Goal: Task Accomplishment & Management: Manage account settings

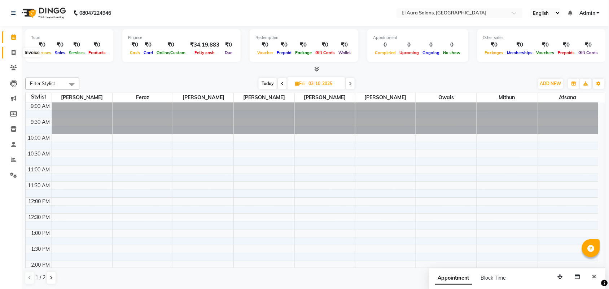
click at [13, 53] on icon at bounding box center [14, 52] width 4 height 5
select select "service"
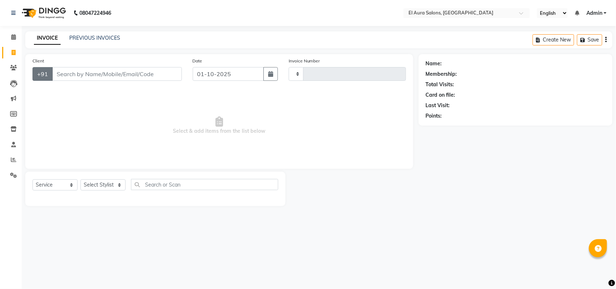
type input "1272"
select select "94"
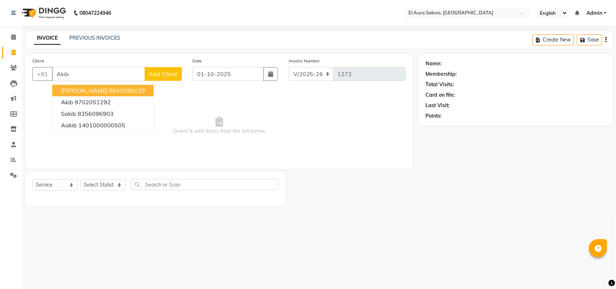
click at [103, 90] on span "[PERSON_NAME]" at bounding box center [84, 90] width 47 height 7
type input "9833289129"
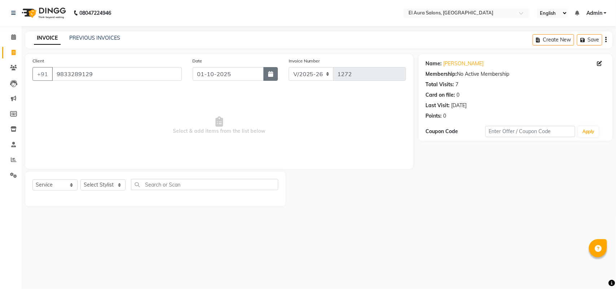
click at [271, 75] on icon "button" at bounding box center [270, 74] width 5 height 6
select select "10"
select select "2025"
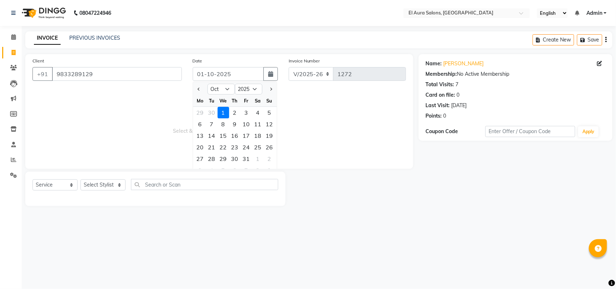
click at [195, 89] on div at bounding box center [200, 89] width 14 height 12
click at [199, 89] on span "Previous month" at bounding box center [198, 89] width 3 height 3
select select "9"
click at [245, 113] on div "5" at bounding box center [247, 113] width 12 height 12
type input "[DATE]"
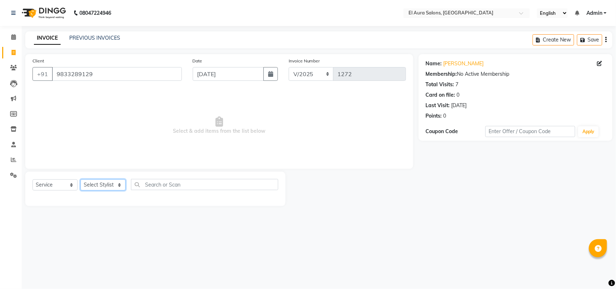
click at [84, 183] on select "Select Stylist Afsana [PERSON_NAME] [PERSON_NAME] [PERSON_NAME] [PERSON_NAME] […" at bounding box center [103, 184] width 45 height 11
select select "8398"
click at [81, 179] on select "Select Stylist Afsana [PERSON_NAME] [PERSON_NAME] [PERSON_NAME] [PERSON_NAME] […" at bounding box center [103, 184] width 45 height 11
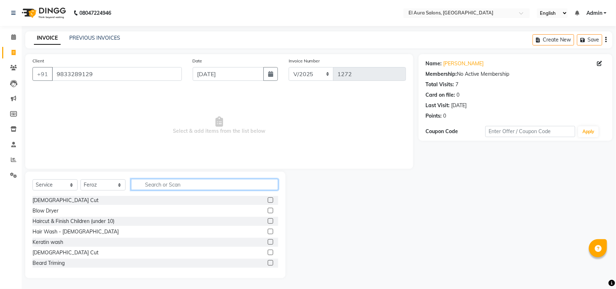
click at [197, 188] on input "text" at bounding box center [204, 184] width 147 height 11
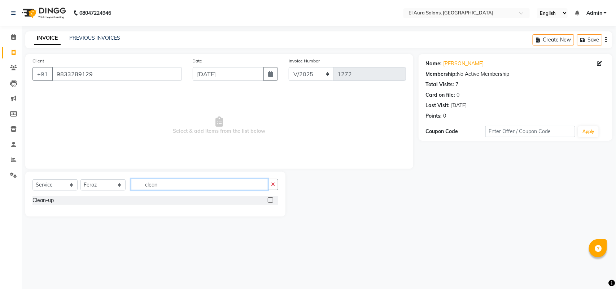
type input "clean"
click at [273, 200] on label at bounding box center [270, 199] width 5 height 5
click at [273, 200] on input "checkbox" at bounding box center [270, 200] width 5 height 5
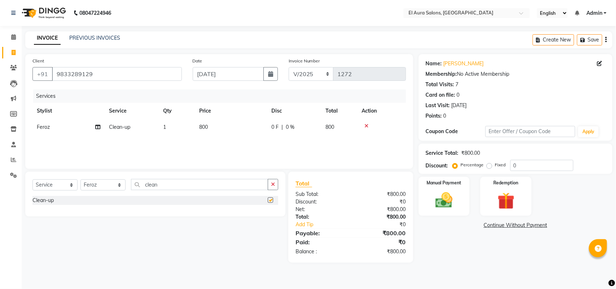
checkbox input "false"
drag, startPoint x: 217, startPoint y: 189, endPoint x: 88, endPoint y: 195, distance: 128.7
click at [88, 195] on div "Select Service Product Membership Package Voucher Prepaid Gift Card Select Styl…" at bounding box center [155, 187] width 246 height 17
type input "anti"
click at [273, 200] on label at bounding box center [270, 199] width 5 height 5
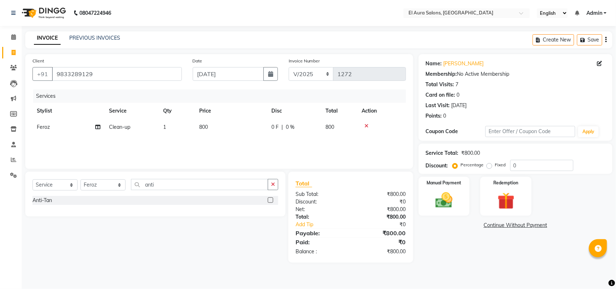
click at [273, 200] on input "checkbox" at bounding box center [270, 200] width 5 height 5
checkbox input "false"
click at [250, 114] on th "Price" at bounding box center [231, 111] width 72 height 16
click at [245, 127] on td "800" at bounding box center [231, 127] width 72 height 16
select select "8398"
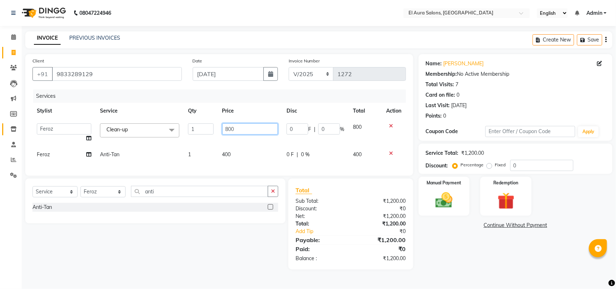
drag, startPoint x: 248, startPoint y: 129, endPoint x: 12, endPoint y: 132, distance: 236.8
click at [12, 132] on app-home "08047224946 Select Location × El Aura Salons, [GEOGRAPHIC_DATA] English ENGLISH…" at bounding box center [308, 140] width 616 height 280
type input "500"
click at [253, 156] on div "Services Stylist Service Qty Price Disc Total Action Afsana [PERSON_NAME] [PERS…" at bounding box center [219, 129] width 374 height 79
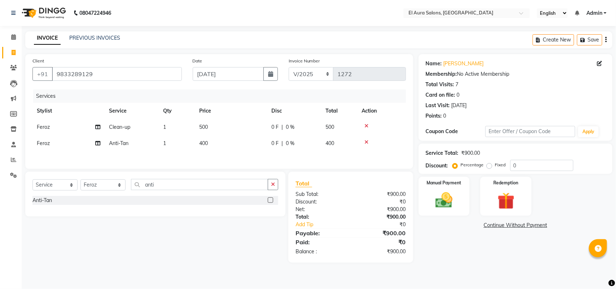
click at [253, 156] on div "Services Stylist Service Qty Price Disc Total Action Feroz Clean-up 1 500 0 F |…" at bounding box center [219, 126] width 374 height 72
click at [246, 138] on td "400" at bounding box center [231, 143] width 72 height 16
select select "8398"
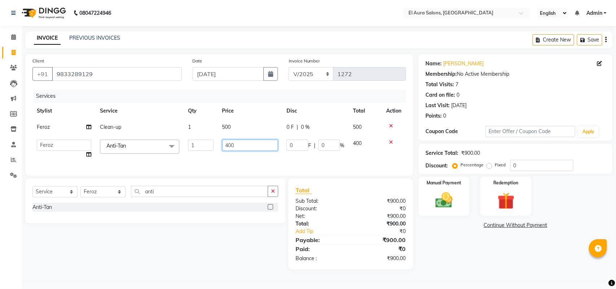
drag, startPoint x: 246, startPoint y: 148, endPoint x: 115, endPoint y: 150, distance: 131.1
click at [115, 150] on tr "Afsana [PERSON_NAME] [PERSON_NAME] [PERSON_NAME] [PERSON_NAME] [PERSON_NAME] [P…" at bounding box center [219, 148] width 374 height 27
type input "500"
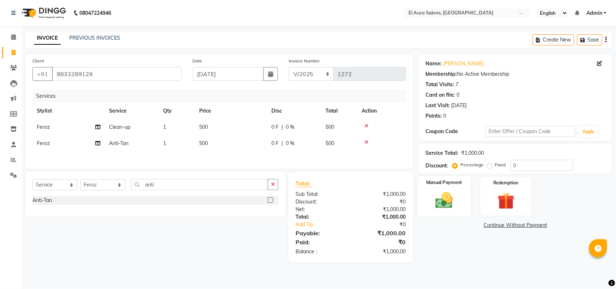
click at [446, 194] on img at bounding box center [444, 200] width 29 height 20
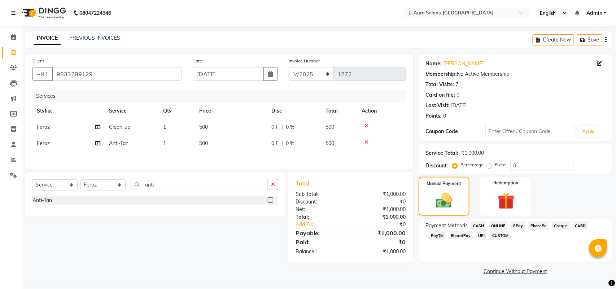
click at [517, 223] on span "GPay" at bounding box center [518, 226] width 15 height 8
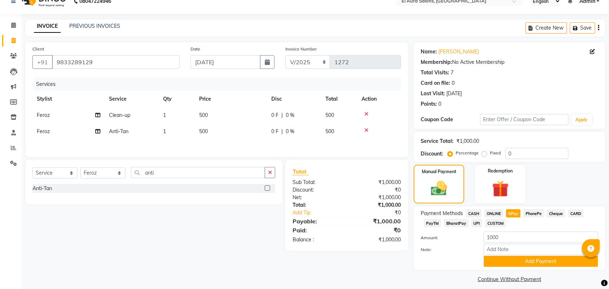
scroll to position [18, 0]
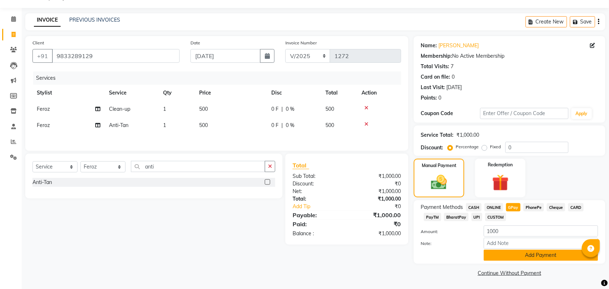
click at [515, 253] on button "Add Payment" at bounding box center [541, 255] width 114 height 11
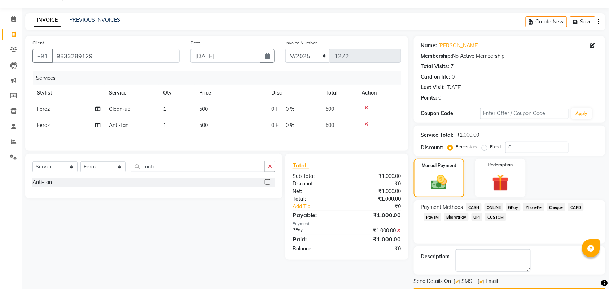
scroll to position [39, 0]
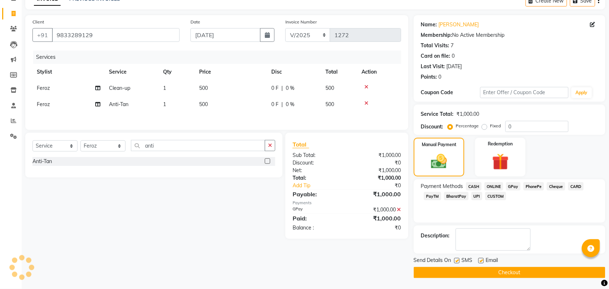
click at [455, 261] on label at bounding box center [456, 260] width 5 height 5
click at [455, 261] on input "checkbox" at bounding box center [456, 261] width 5 height 5
checkbox input "false"
click at [473, 271] on button "Checkout" at bounding box center [510, 272] width 192 height 11
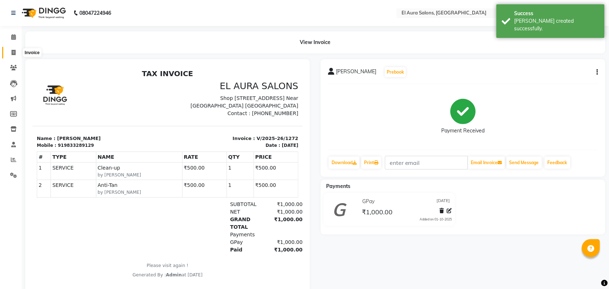
click at [15, 52] on icon at bounding box center [14, 52] width 4 height 5
select select "service"
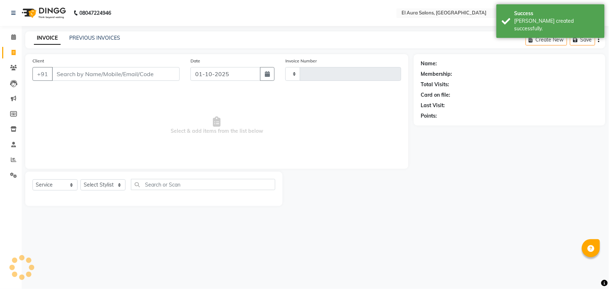
type input "1273"
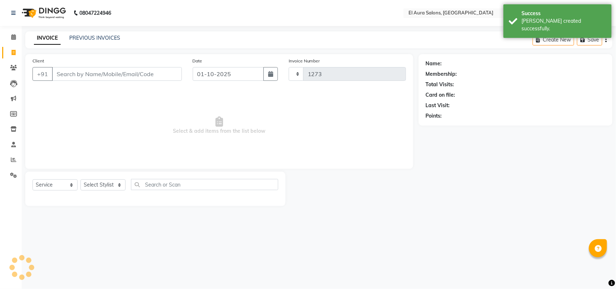
select select "94"
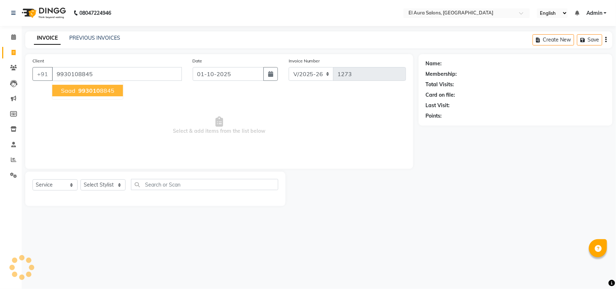
type input "9930108845"
click at [75, 85] on button "Saad 993010 8845" at bounding box center [87, 91] width 71 height 12
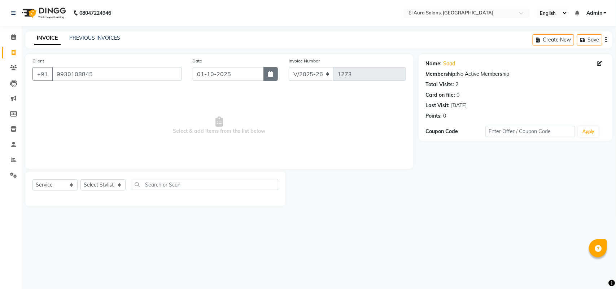
click at [265, 72] on button "button" at bounding box center [271, 74] width 14 height 14
select select "10"
select select "2025"
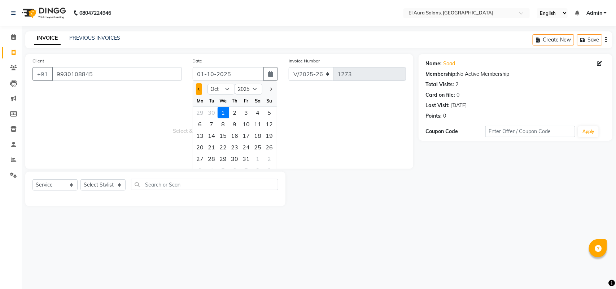
click at [197, 89] on button "Previous month" at bounding box center [199, 89] width 6 height 12
select select "9"
click at [246, 111] on div "5" at bounding box center [247, 113] width 12 height 12
type input "[DATE]"
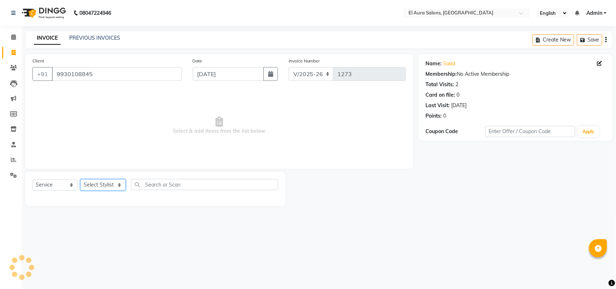
click at [96, 186] on select "Select Stylist Afsana [PERSON_NAME] [PERSON_NAME] [PERSON_NAME] [PERSON_NAME] […" at bounding box center [103, 184] width 45 height 11
select select "8398"
click at [81, 179] on select "Select Stylist Afsana [PERSON_NAME] [PERSON_NAME] [PERSON_NAME] [PERSON_NAME] […" at bounding box center [103, 184] width 45 height 11
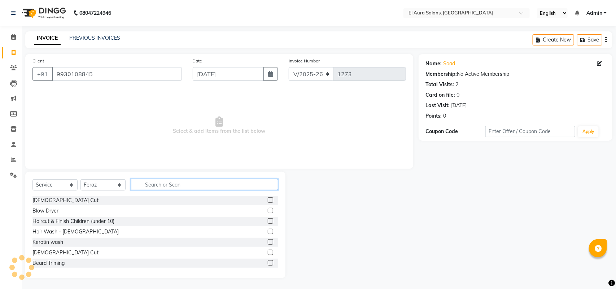
click at [168, 183] on input "text" at bounding box center [204, 184] width 147 height 11
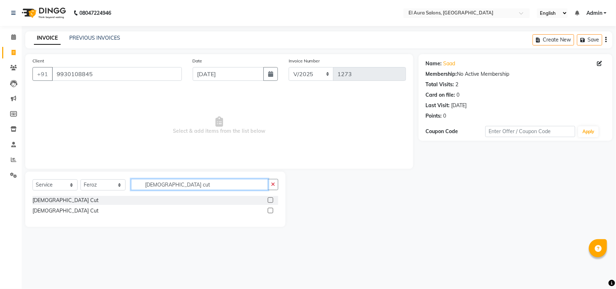
type input "[DEMOGRAPHIC_DATA] cut"
click at [268, 209] on label at bounding box center [270, 210] width 5 height 5
click at [268, 209] on input "checkbox" at bounding box center [270, 211] width 5 height 5
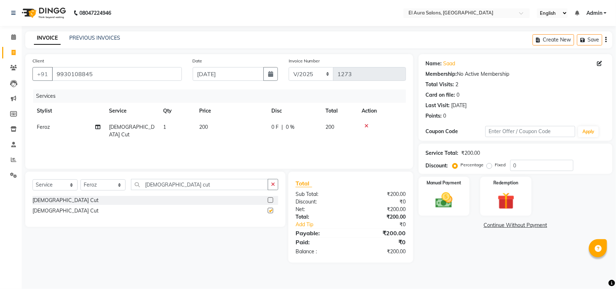
checkbox input "false"
click at [227, 130] on td "200" at bounding box center [231, 131] width 72 height 24
select select "8398"
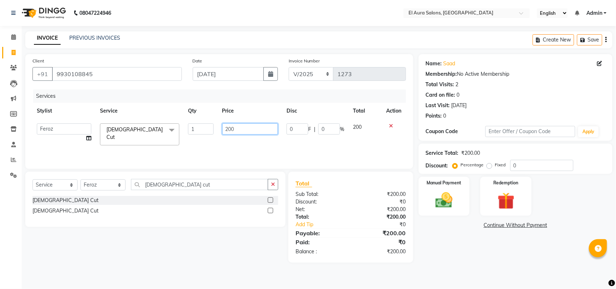
drag, startPoint x: 239, startPoint y: 133, endPoint x: 165, endPoint y: 124, distance: 74.6
click at [165, 124] on tr "Afsana [PERSON_NAME] [PERSON_NAME] [PERSON_NAME] [PERSON_NAME] Owais [PERSON_NA…" at bounding box center [219, 134] width 374 height 31
type input "220"
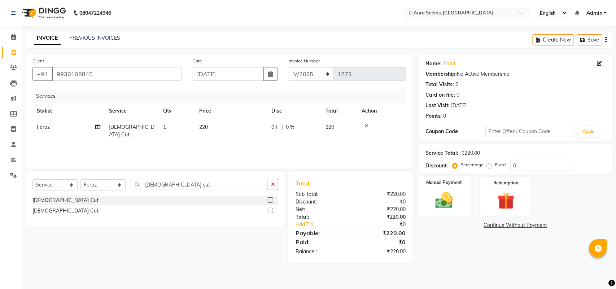
click at [443, 200] on img at bounding box center [444, 200] width 29 height 20
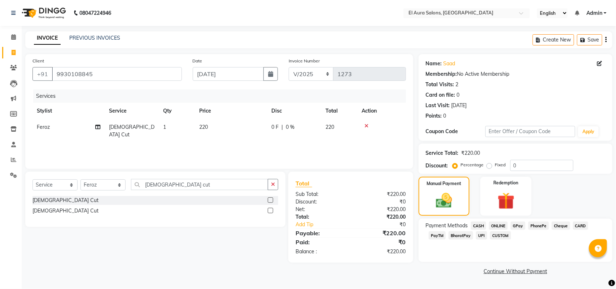
click at [479, 223] on span "CASH" at bounding box center [479, 226] width 16 height 8
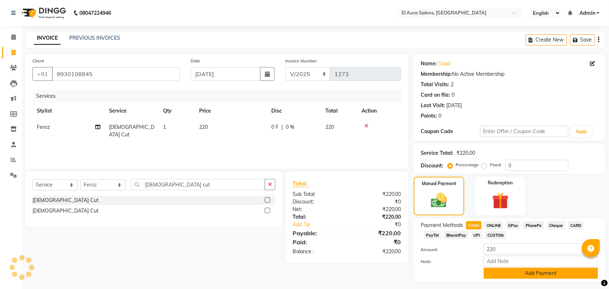
click at [509, 271] on button "Add Payment" at bounding box center [541, 273] width 114 height 11
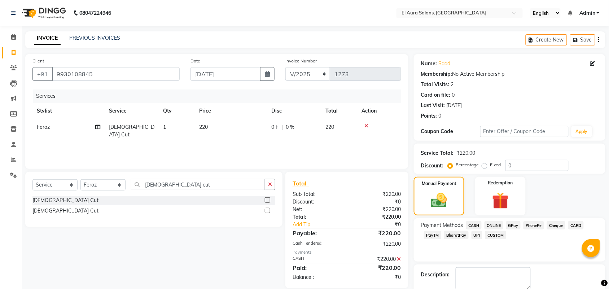
scroll to position [39, 0]
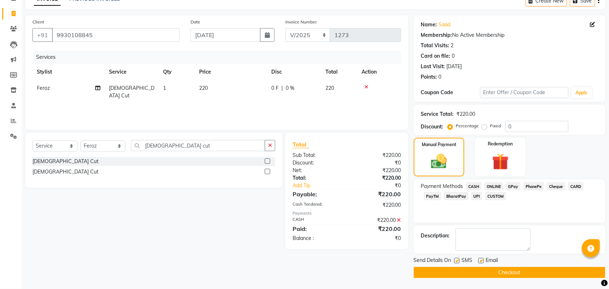
click at [456, 261] on label at bounding box center [456, 260] width 5 height 5
click at [456, 261] on input "checkbox" at bounding box center [456, 261] width 5 height 5
checkbox input "false"
click at [465, 273] on button "Checkout" at bounding box center [510, 272] width 192 height 11
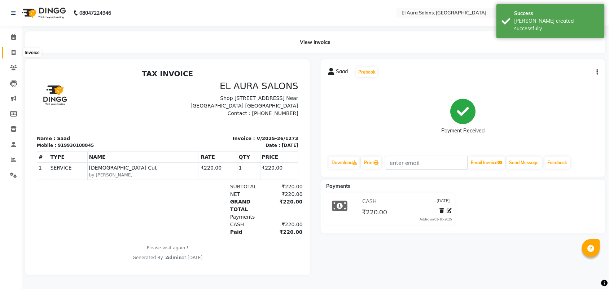
click at [15, 53] on icon at bounding box center [14, 52] width 4 height 5
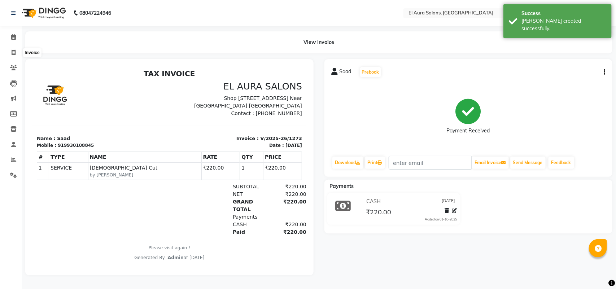
select select "94"
select select "service"
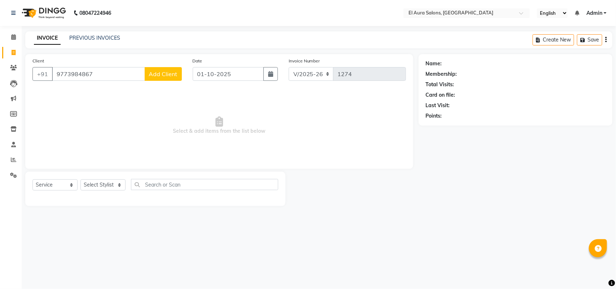
type input "9773984867"
click at [155, 80] on button "Add Client" at bounding box center [163, 74] width 37 height 14
select select
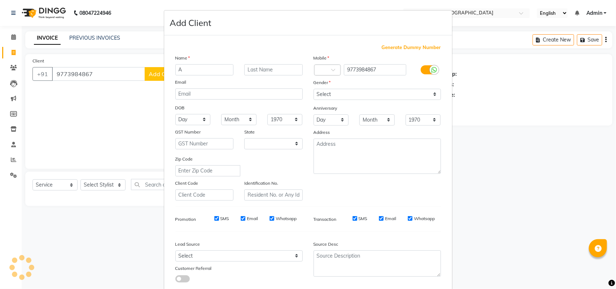
type input "Ap"
select select "22"
type input "[PERSON_NAME]"
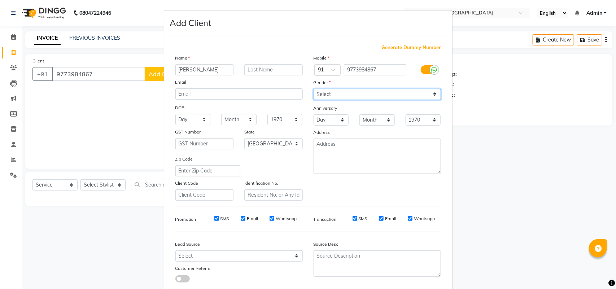
click at [383, 95] on select "Select [DEMOGRAPHIC_DATA] [DEMOGRAPHIC_DATA] Other Prefer Not To Say" at bounding box center [377, 94] width 127 height 11
click at [314, 89] on select "Select [DEMOGRAPHIC_DATA] [DEMOGRAPHIC_DATA] Other Prefer Not To Say" at bounding box center [377, 94] width 127 height 11
click at [376, 91] on select "Select [DEMOGRAPHIC_DATA] [DEMOGRAPHIC_DATA] Other Prefer Not To Say" at bounding box center [377, 94] width 127 height 11
select select "[DEMOGRAPHIC_DATA]"
click at [314, 89] on select "Select [DEMOGRAPHIC_DATA] [DEMOGRAPHIC_DATA] Other Prefer Not To Say" at bounding box center [377, 94] width 127 height 11
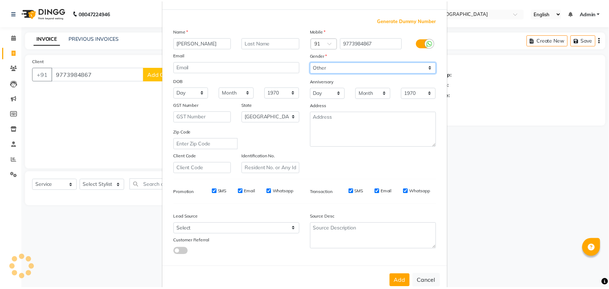
scroll to position [42, 0]
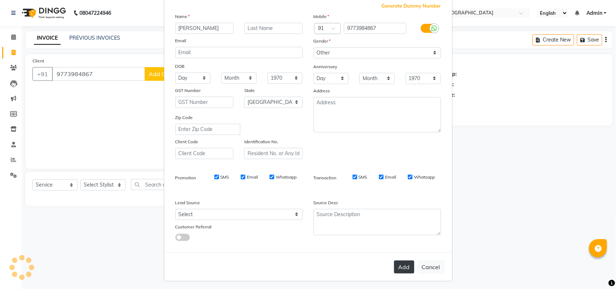
click at [405, 261] on button "Add" at bounding box center [404, 267] width 20 height 13
select select
select select "null"
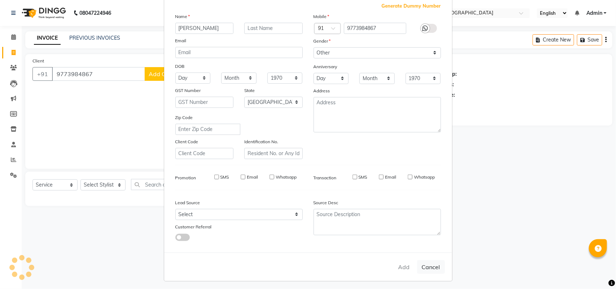
select select
checkbox input "false"
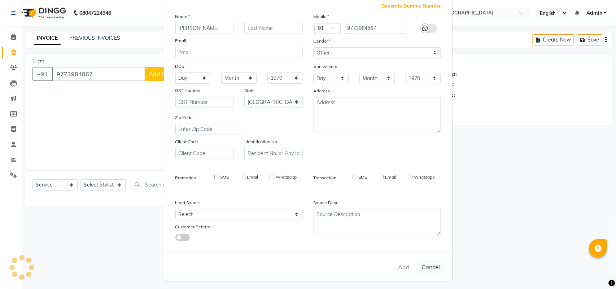
checkbox input "false"
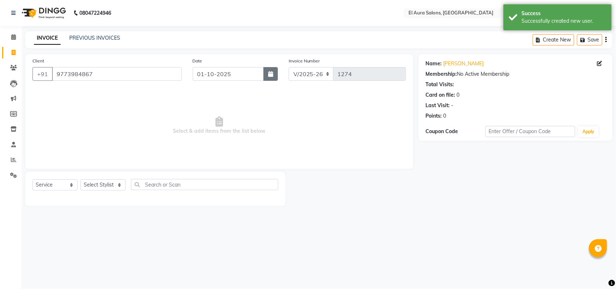
click at [271, 74] on icon "button" at bounding box center [270, 74] width 5 height 6
select select "10"
select select "2025"
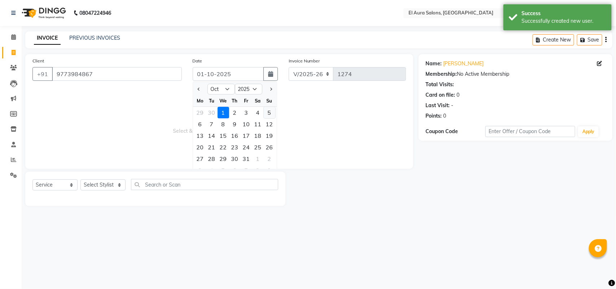
click at [271, 111] on div "5" at bounding box center [270, 113] width 12 height 12
type input "05-10-2025"
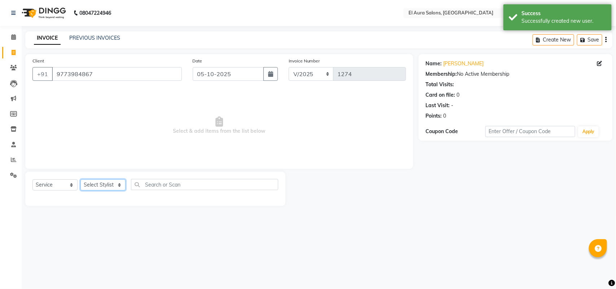
click at [111, 187] on select "Select Stylist Afsana [PERSON_NAME] [PERSON_NAME] [PERSON_NAME] [PERSON_NAME] […" at bounding box center [103, 184] width 45 height 11
select select "11648"
click at [81, 179] on select "Select Stylist Afsana [PERSON_NAME] [PERSON_NAME] [PERSON_NAME] [PERSON_NAME] […" at bounding box center [103, 184] width 45 height 11
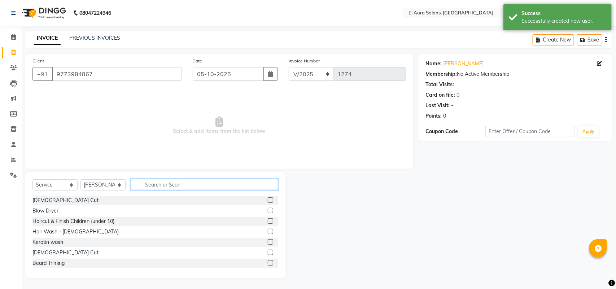
click at [166, 183] on input "text" at bounding box center [204, 184] width 147 height 11
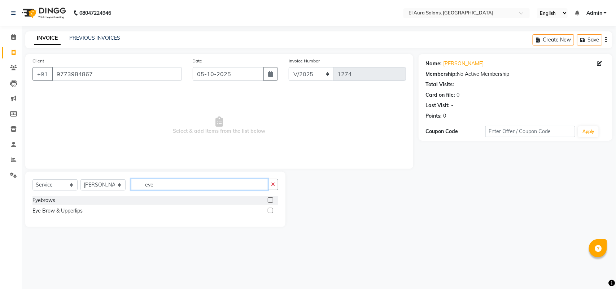
type input "eye"
click at [273, 210] on label at bounding box center [270, 210] width 5 height 5
click at [273, 210] on input "checkbox" at bounding box center [270, 211] width 5 height 5
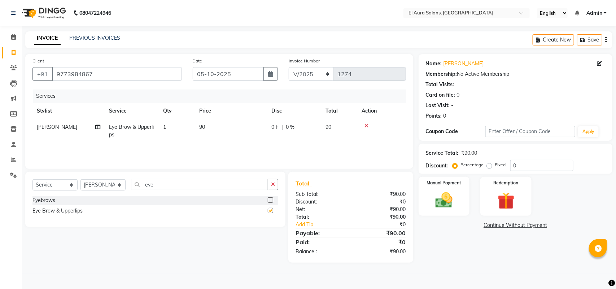
checkbox input "false"
click at [219, 127] on td "90" at bounding box center [231, 131] width 72 height 24
select select "11648"
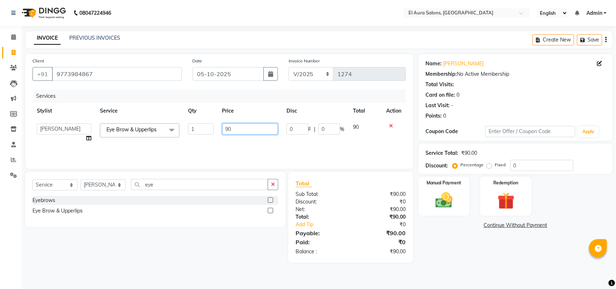
drag, startPoint x: 244, startPoint y: 129, endPoint x: 120, endPoint y: 125, distance: 123.5
click at [120, 125] on tr "Afsana [PERSON_NAME] [PERSON_NAME] [PERSON_NAME] [PERSON_NAME] [PERSON_NAME] [P…" at bounding box center [219, 132] width 374 height 27
type input "120"
click at [446, 201] on img at bounding box center [444, 200] width 29 height 20
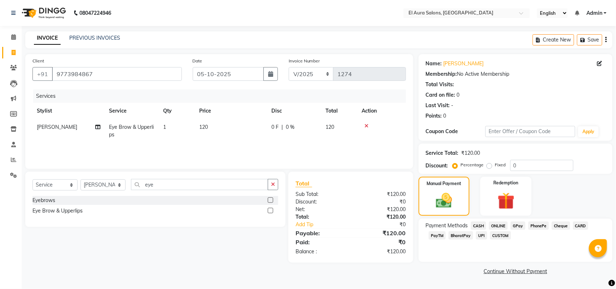
click at [100, 126] on icon at bounding box center [97, 127] width 5 height 5
select select "11648"
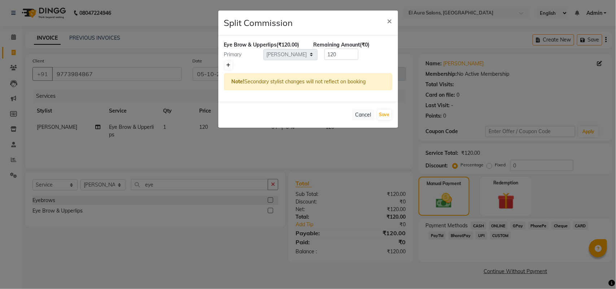
click at [228, 65] on icon at bounding box center [229, 65] width 4 height 4
type input "60"
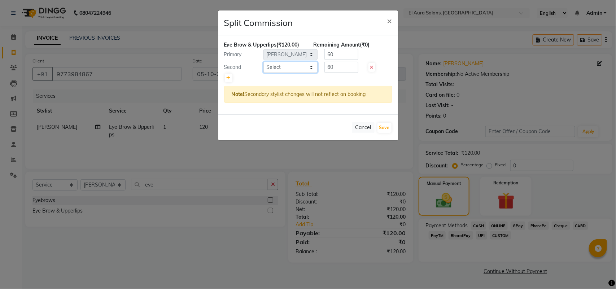
click at [291, 70] on select "Select Afsana [PERSON_NAME] [PERSON_NAME] [PERSON_NAME] [PERSON_NAME] [PERSON_N…" at bounding box center [291, 67] width 54 height 11
select select "37232"
click at [264, 62] on select "Select Afsana [PERSON_NAME] [PERSON_NAME] [PERSON_NAME] [PERSON_NAME] [PERSON_N…" at bounding box center [291, 67] width 54 height 11
click at [381, 127] on button "Save" at bounding box center [385, 128] width 14 height 10
select select "Select"
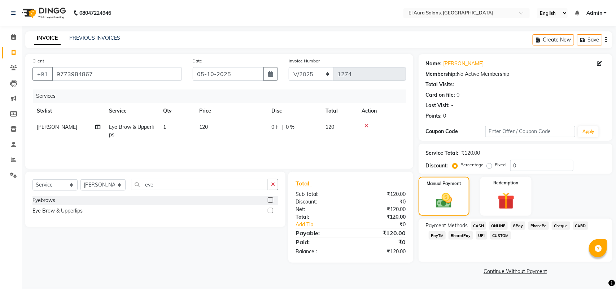
click at [514, 224] on span "GPay" at bounding box center [518, 226] width 15 height 8
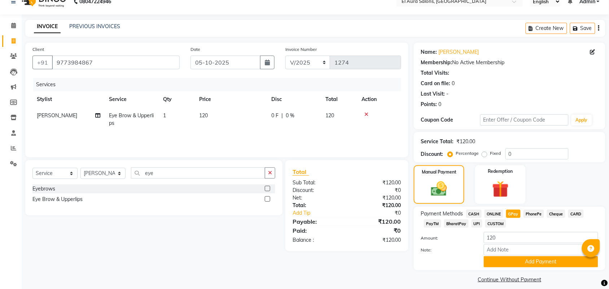
scroll to position [18, 0]
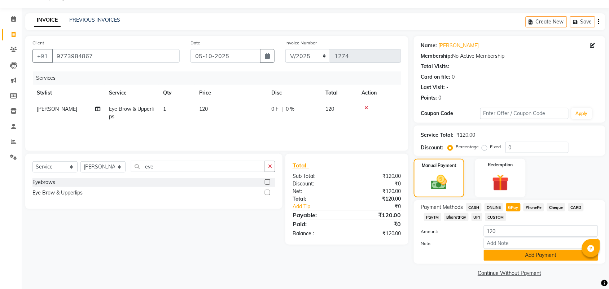
click at [510, 252] on button "Add Payment" at bounding box center [541, 255] width 114 height 11
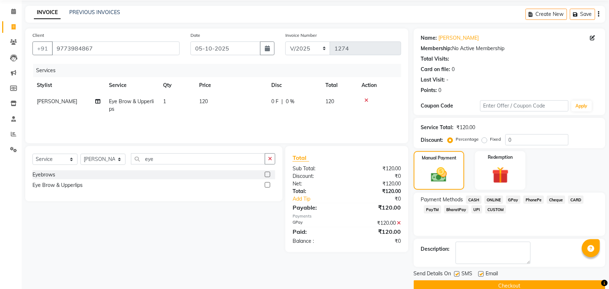
scroll to position [39, 0]
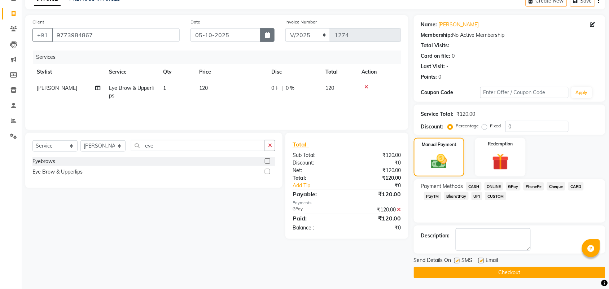
click at [268, 40] on button "button" at bounding box center [267, 35] width 14 height 14
select select "10"
select select "2025"
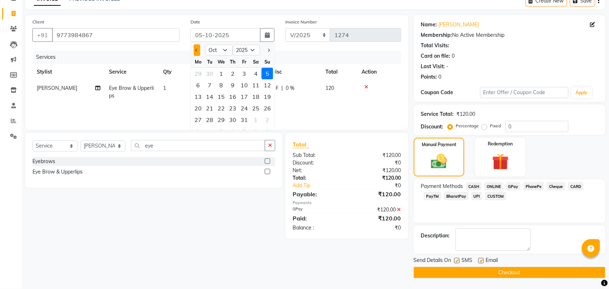
click at [199, 51] on button "Previous month" at bounding box center [197, 50] width 6 height 12
select select "9"
click at [247, 73] on div "5" at bounding box center [245, 74] width 12 height 12
type input "[DATE]"
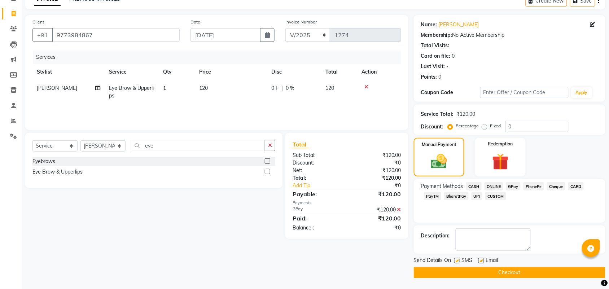
click at [455, 258] on label at bounding box center [456, 260] width 5 height 5
click at [455, 259] on input "checkbox" at bounding box center [456, 261] width 5 height 5
checkbox input "false"
click at [468, 275] on button "Checkout" at bounding box center [510, 272] width 192 height 11
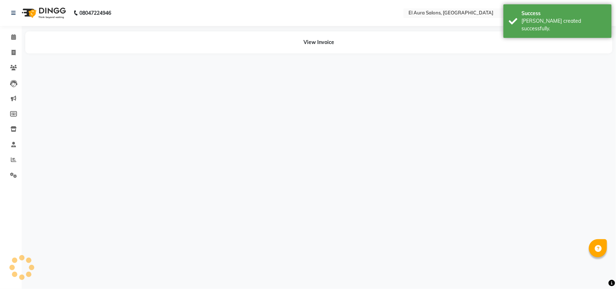
select select "11648"
select select "37232"
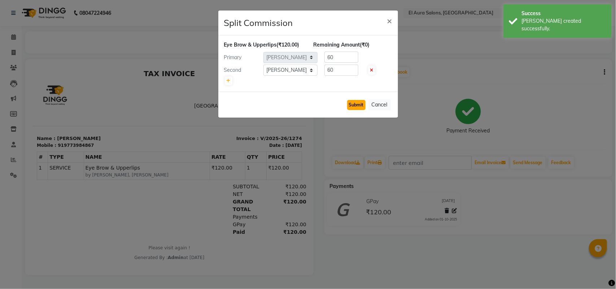
click at [363, 104] on button "Submit" at bounding box center [356, 105] width 18 height 10
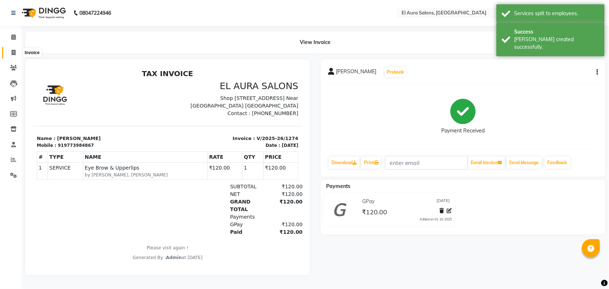
click at [19, 55] on span at bounding box center [13, 53] width 13 height 8
select select "94"
select select "service"
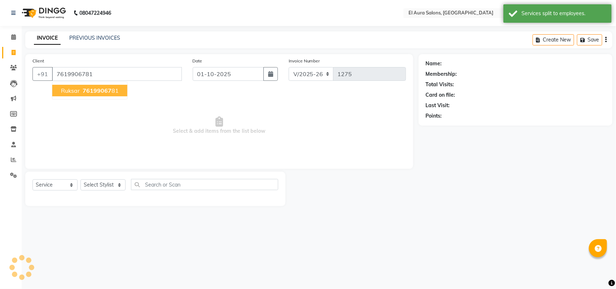
type input "7619906781"
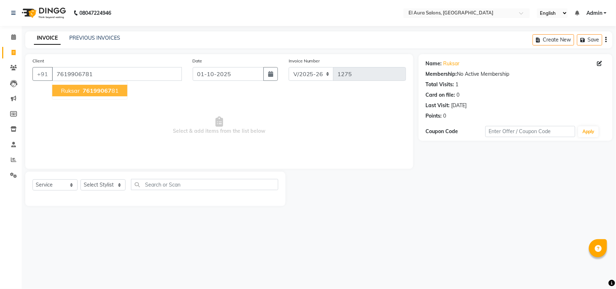
click at [114, 86] on button "Ruksar 76199067 81" at bounding box center [89, 91] width 75 height 12
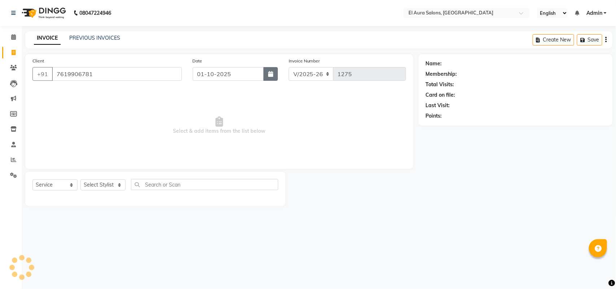
click at [274, 69] on button "button" at bounding box center [271, 74] width 14 height 14
select select "10"
select select "2025"
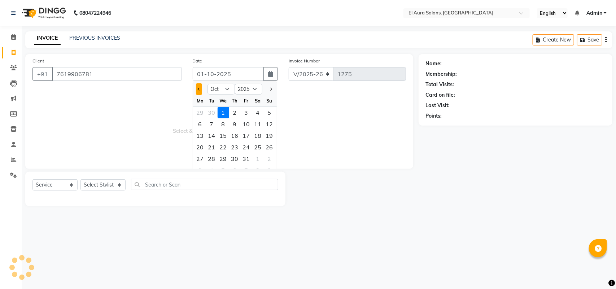
click at [197, 87] on button "Previous month" at bounding box center [199, 89] width 6 height 12
select select "9"
click at [247, 112] on div "5" at bounding box center [247, 113] width 12 height 12
type input "[DATE]"
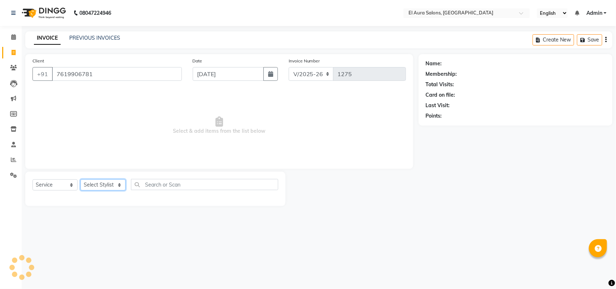
click at [99, 179] on select "Select Stylist Afsana [PERSON_NAME] [PERSON_NAME] [PERSON_NAME] [PERSON_NAME] […" at bounding box center [103, 184] width 45 height 11
select select "85596"
click at [81, 179] on select "Select Stylist Afsana [PERSON_NAME] [PERSON_NAME] [PERSON_NAME] [PERSON_NAME] […" at bounding box center [103, 184] width 45 height 11
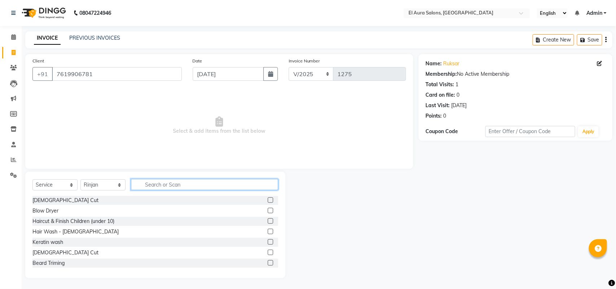
click at [175, 181] on input "text" at bounding box center [204, 184] width 147 height 11
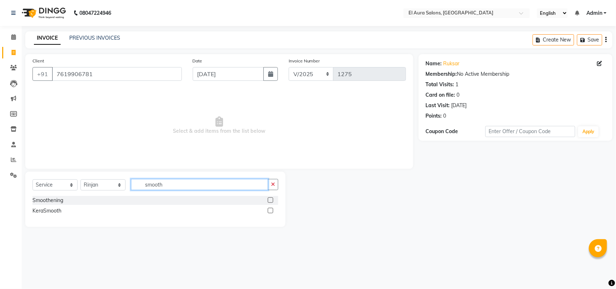
type input "smooth"
click at [272, 200] on label at bounding box center [270, 199] width 5 height 5
click at [272, 200] on input "checkbox" at bounding box center [270, 200] width 5 height 5
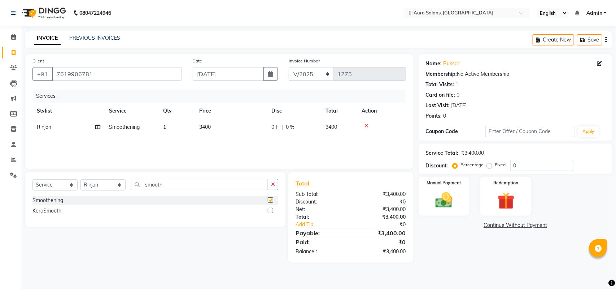
checkbox input "false"
click at [250, 135] on div "Services Stylist Service Qty Price Disc Total Action Rinjan Smoothening 1 3400 …" at bounding box center [219, 126] width 374 height 72
click at [214, 128] on td "3400" at bounding box center [231, 127] width 72 height 16
select select "85596"
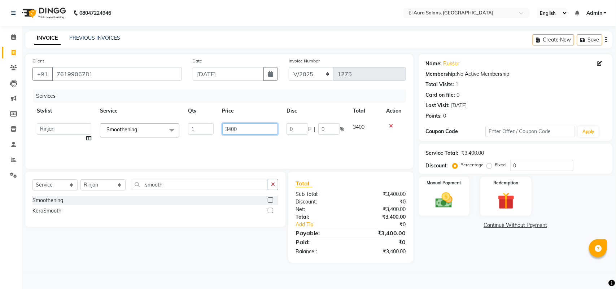
drag, startPoint x: 266, startPoint y: 127, endPoint x: 121, endPoint y: 140, distance: 145.3
click at [121, 140] on tr "Afsana [PERSON_NAME] [PERSON_NAME] [PERSON_NAME] [PERSON_NAME] [PERSON_NAME] [P…" at bounding box center [219, 132] width 374 height 27
type input "5500"
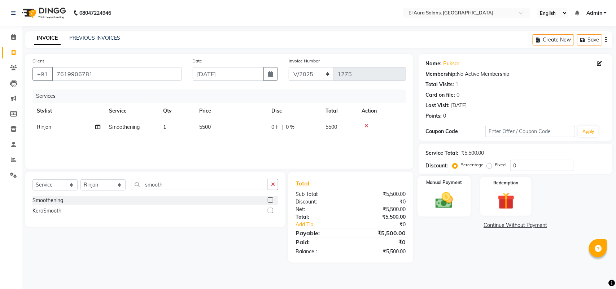
click at [439, 201] on img at bounding box center [444, 200] width 29 height 20
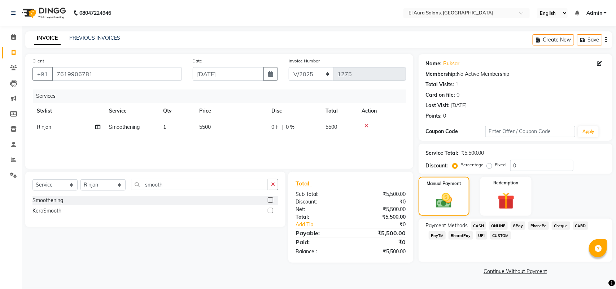
click at [511, 221] on div "Payment Methods CASH ONLINE GPay PhonePe Cheque CARD PayTM BharatPay UPI CUSTOM" at bounding box center [516, 240] width 194 height 43
click at [520, 227] on span "GPay" at bounding box center [518, 226] width 15 height 8
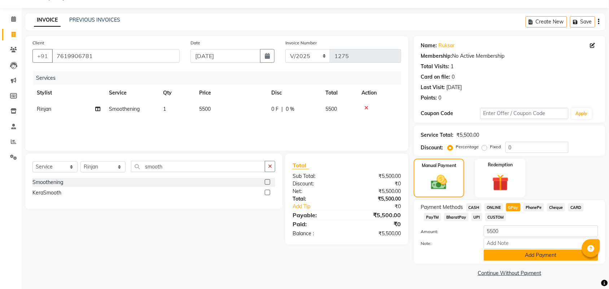
click at [522, 256] on button "Add Payment" at bounding box center [541, 255] width 114 height 11
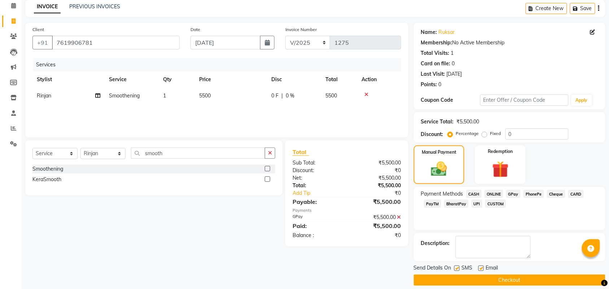
scroll to position [39, 0]
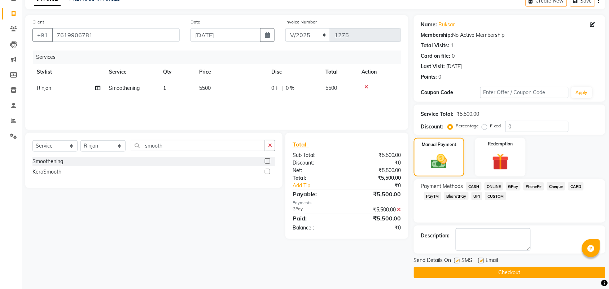
click at [455, 262] on label at bounding box center [456, 260] width 5 height 5
click at [455, 262] on input "checkbox" at bounding box center [456, 261] width 5 height 5
checkbox input "false"
click at [479, 269] on button "Checkout" at bounding box center [510, 272] width 192 height 11
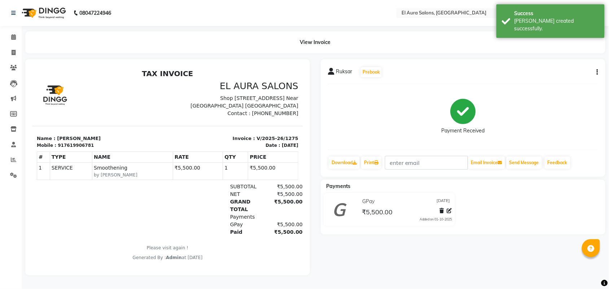
click at [597, 73] on icon "button" at bounding box center [597, 72] width 1 height 0
click at [559, 74] on div "Edit Item Staff" at bounding box center [561, 72] width 49 height 9
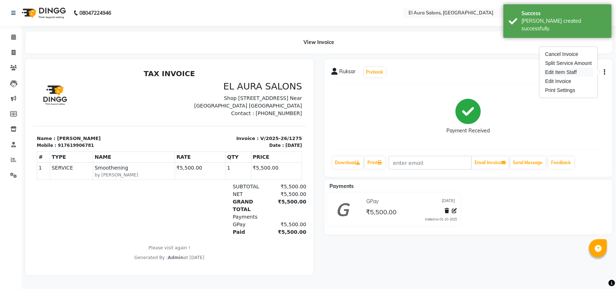
select select "85596"
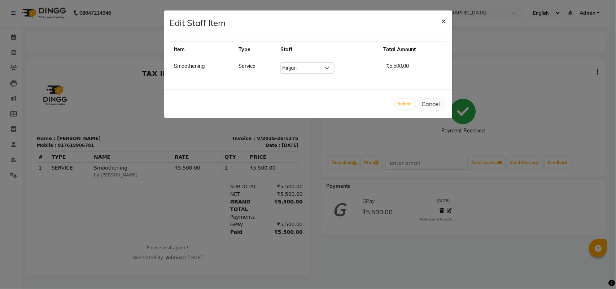
click at [444, 20] on span "×" at bounding box center [443, 20] width 5 height 11
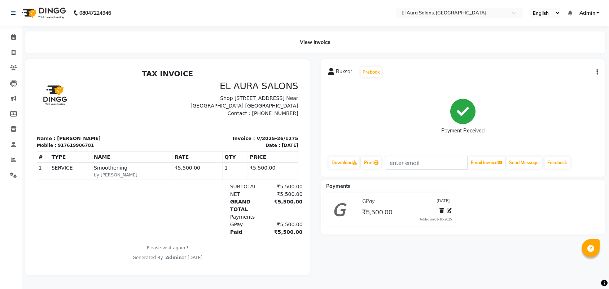
click at [600, 69] on div "Ruksar Prebook Payment Received Download Print Email Invoice Send Message Feedb…" at bounding box center [463, 118] width 285 height 118
click at [598, 72] on icon "button" at bounding box center [597, 72] width 1 height 0
click at [567, 79] on div "Edit Invoice" at bounding box center [561, 81] width 49 height 9
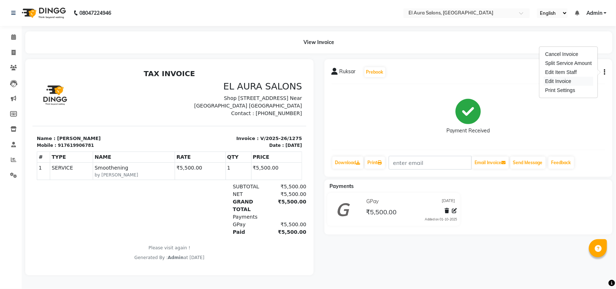
select select "service"
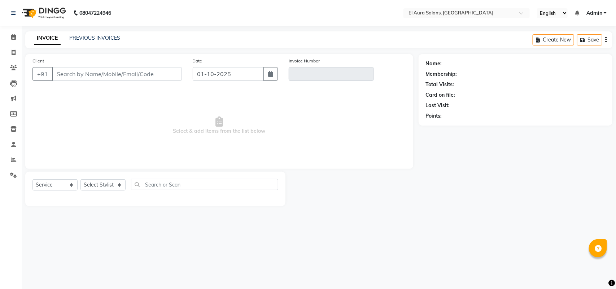
type input "7619906781"
type input "V/2025-26/1275"
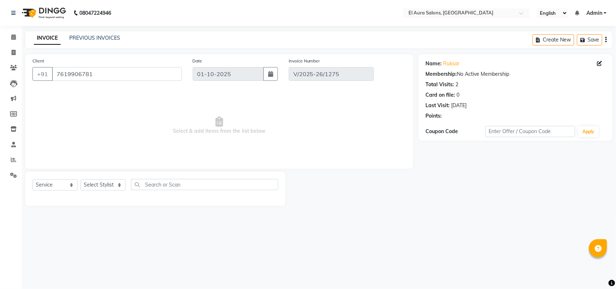
type input "[DATE]"
select select "select"
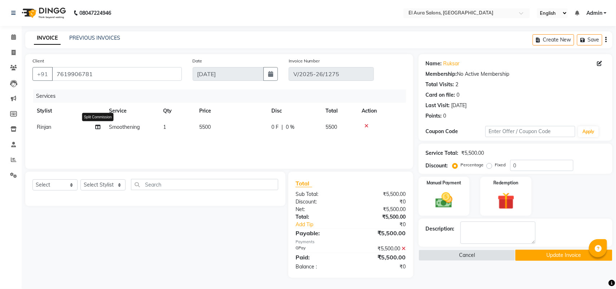
click at [98, 126] on icon at bounding box center [97, 127] width 5 height 5
select select "85596"
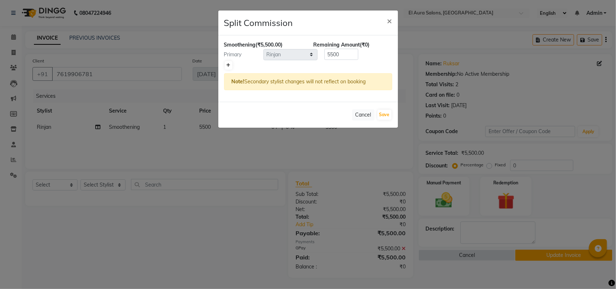
click at [234, 64] on div at bounding box center [308, 65] width 168 height 10
click at [231, 64] on link at bounding box center [229, 65] width 8 height 9
type input "2750"
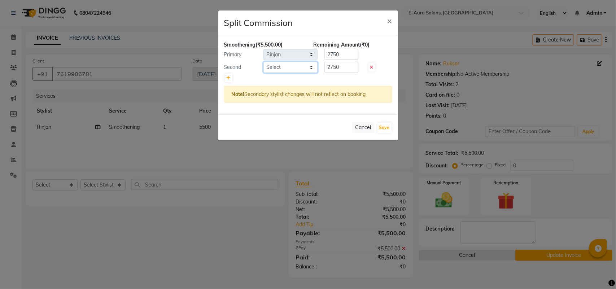
drag, startPoint x: 231, startPoint y: 64, endPoint x: 301, endPoint y: 71, distance: 70.8
click at [301, 68] on select "Select Afsana [PERSON_NAME] [PERSON_NAME] [PERSON_NAME] [PERSON_NAME] [PERSON_N…" at bounding box center [291, 67] width 54 height 11
select select "37232"
click at [264, 62] on select "Select Afsana [PERSON_NAME] [PERSON_NAME] [PERSON_NAME] [PERSON_NAME] [PERSON_N…" at bounding box center [291, 67] width 54 height 11
drag, startPoint x: 383, startPoint y: 129, endPoint x: 365, endPoint y: 129, distance: 18.0
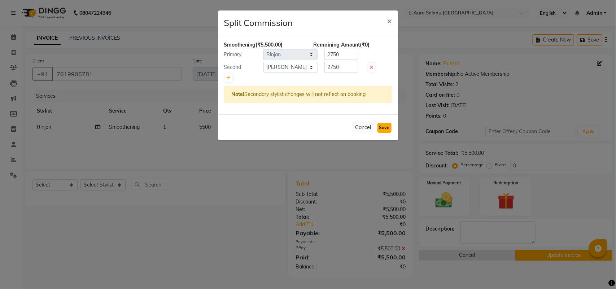
click at [383, 129] on button "Save" at bounding box center [385, 128] width 14 height 10
select select "Select"
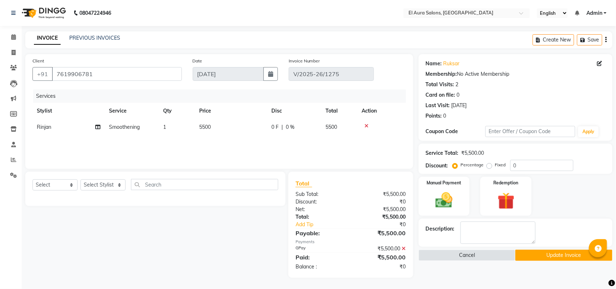
click at [544, 253] on button "Update Invoice" at bounding box center [563, 255] width 97 height 11
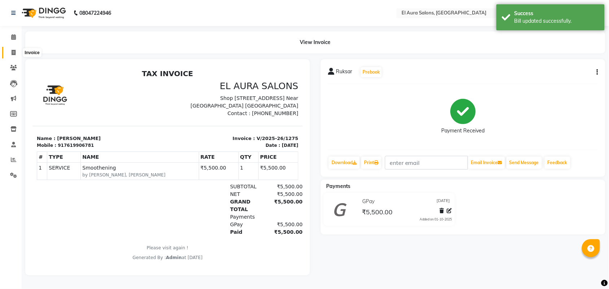
click at [12, 51] on icon at bounding box center [14, 52] width 4 height 5
select select "94"
select select "service"
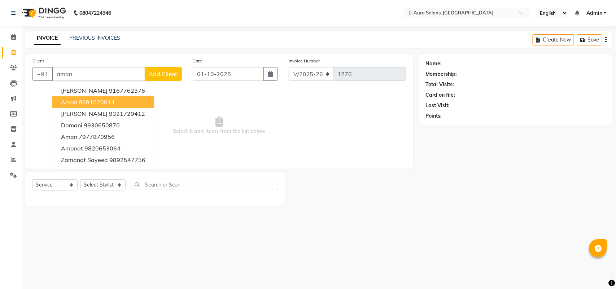
click at [129, 106] on button "Aman 8691020014" at bounding box center [103, 102] width 102 height 12
type input "8691020014"
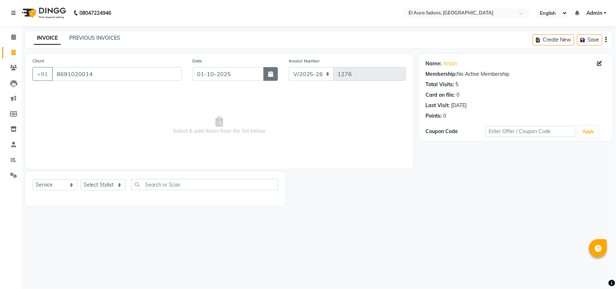
click at [270, 76] on icon "button" at bounding box center [270, 74] width 5 height 6
select select "10"
select select "2025"
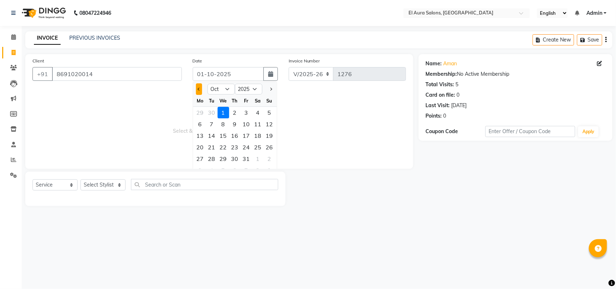
click at [199, 86] on button "Previous month" at bounding box center [199, 89] width 6 height 12
select select "9"
click at [247, 113] on div "5" at bounding box center [247, 113] width 12 height 12
type input "[DATE]"
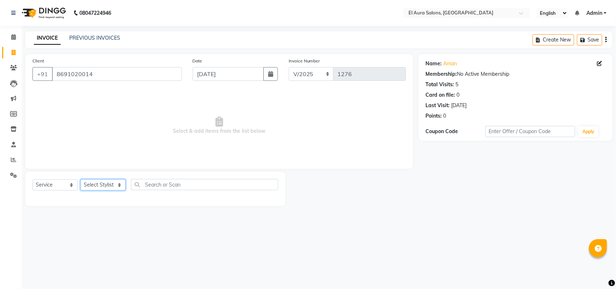
click at [95, 183] on select "Select Stylist Afsana [PERSON_NAME] [PERSON_NAME] [PERSON_NAME] [PERSON_NAME] […" at bounding box center [103, 184] width 45 height 11
select select "8398"
click at [81, 179] on select "Select Stylist Afsana [PERSON_NAME] [PERSON_NAME] [PERSON_NAME] [PERSON_NAME] […" at bounding box center [103, 184] width 45 height 11
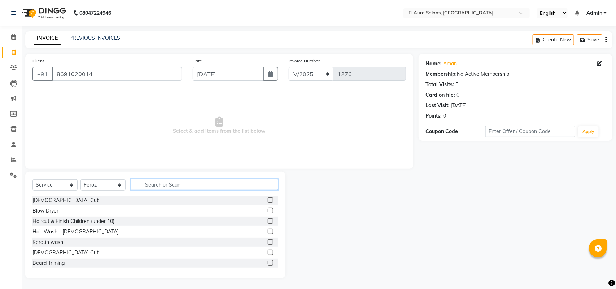
click at [171, 188] on input "text" at bounding box center [204, 184] width 147 height 11
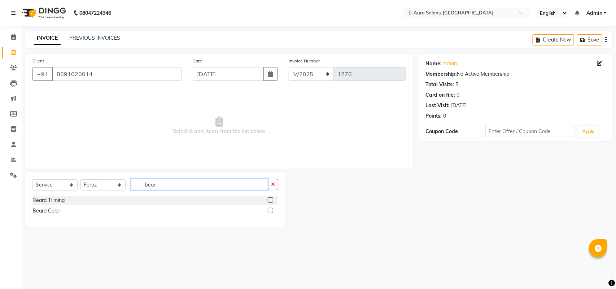
type input "bear"
click at [271, 200] on label at bounding box center [270, 199] width 5 height 5
click at [271, 200] on input "checkbox" at bounding box center [270, 200] width 5 height 5
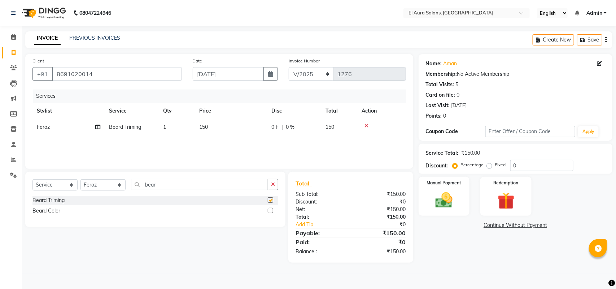
checkbox input "false"
click at [240, 123] on td "150" at bounding box center [231, 127] width 72 height 16
select select "8398"
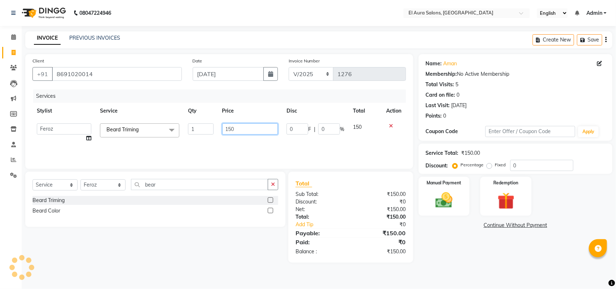
drag, startPoint x: 251, startPoint y: 130, endPoint x: 0, endPoint y: 145, distance: 251.7
click at [0, 145] on app-home "08047224946 Select Location × El Aura Salons, [GEOGRAPHIC_DATA] English ENGLISH…" at bounding box center [308, 137] width 616 height 274
type input "170"
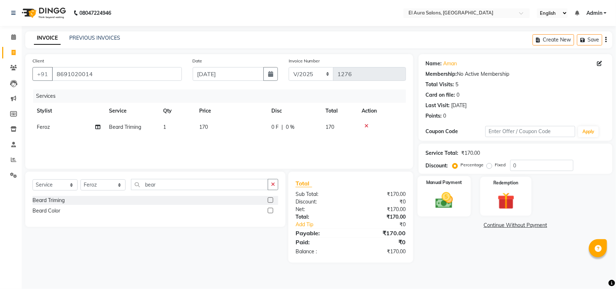
click at [446, 195] on img at bounding box center [444, 200] width 29 height 20
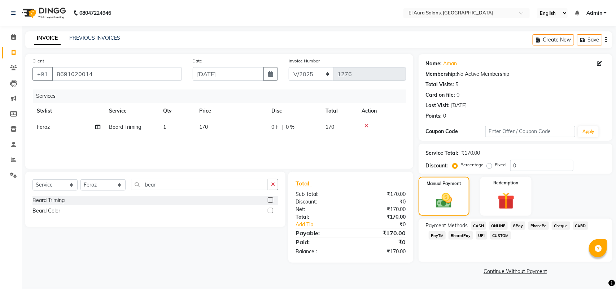
click at [519, 225] on span "GPay" at bounding box center [518, 226] width 15 height 8
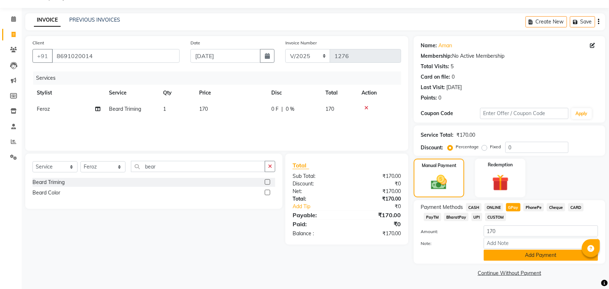
click at [535, 250] on button "Add Payment" at bounding box center [541, 255] width 114 height 11
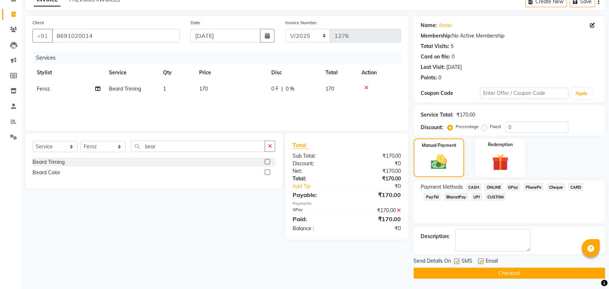
scroll to position [39, 0]
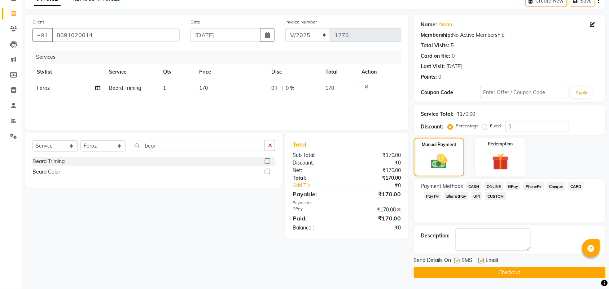
click at [456, 264] on label at bounding box center [456, 260] width 5 height 5
click at [456, 264] on input "checkbox" at bounding box center [456, 261] width 5 height 5
checkbox input "false"
click at [460, 272] on button "Checkout" at bounding box center [510, 272] width 192 height 11
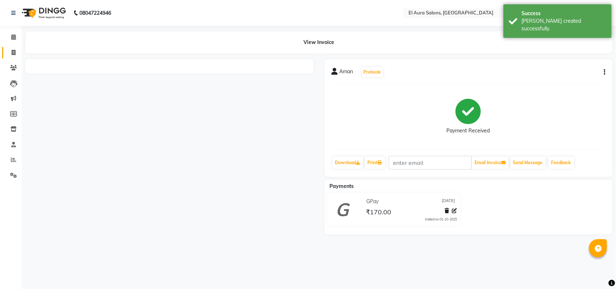
click at [10, 48] on link "Invoice" at bounding box center [10, 53] width 17 height 12
select select "service"
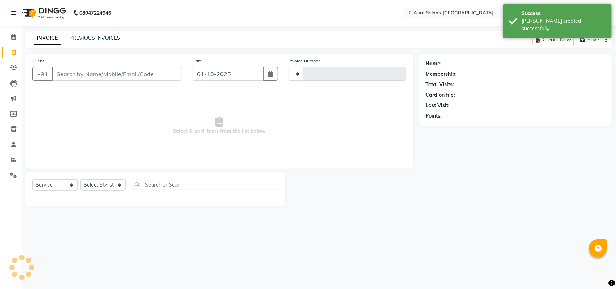
type input "1277"
select select "94"
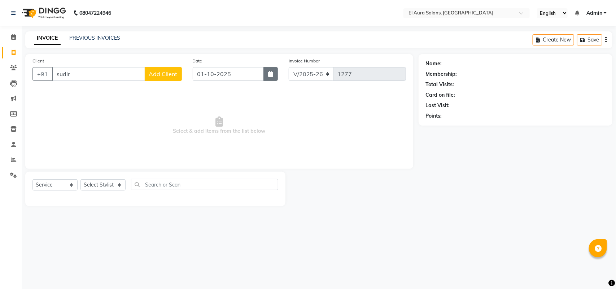
type input "sudir"
click at [268, 74] on icon "button" at bounding box center [270, 74] width 5 height 6
select select "10"
select select "2025"
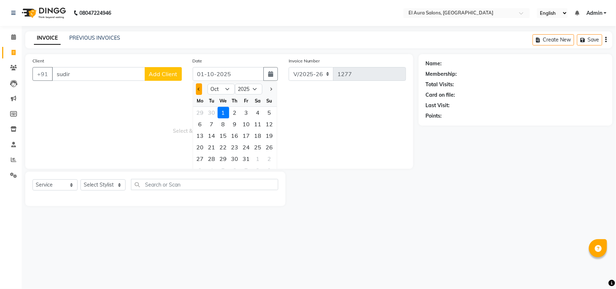
click at [201, 93] on button "Previous month" at bounding box center [199, 89] width 6 height 12
select select "9"
click at [249, 111] on div "5" at bounding box center [247, 113] width 12 height 12
type input "[DATE]"
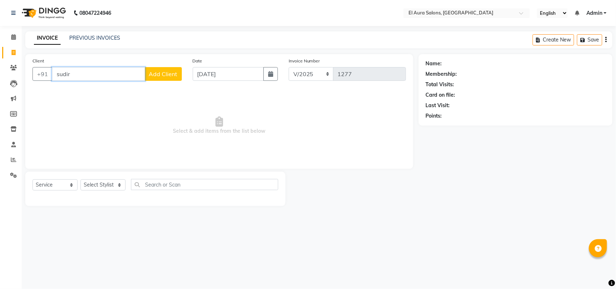
click at [106, 73] on input "sudir" at bounding box center [98, 74] width 93 height 14
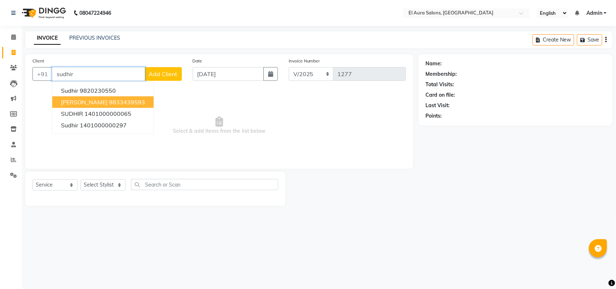
click at [109, 103] on ngb-highlight "9833439593" at bounding box center [127, 102] width 36 height 7
type input "9833439593"
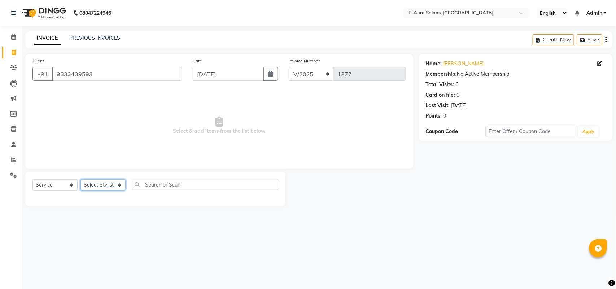
click at [103, 188] on select "Select Stylist Afsana [PERSON_NAME] [PERSON_NAME] [PERSON_NAME] [PERSON_NAME] […" at bounding box center [103, 184] width 45 height 11
select select "8398"
click at [81, 179] on select "Select Stylist Afsana [PERSON_NAME] [PERSON_NAME] [PERSON_NAME] [PERSON_NAME] […" at bounding box center [103, 184] width 45 height 11
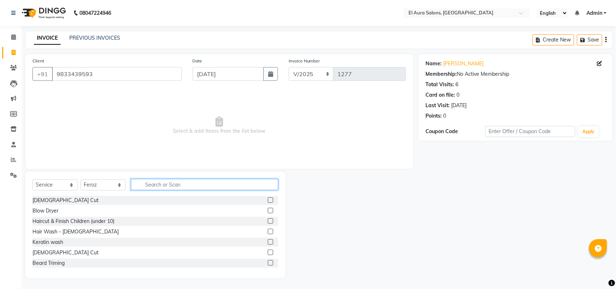
click at [166, 181] on input "text" at bounding box center [204, 184] width 147 height 11
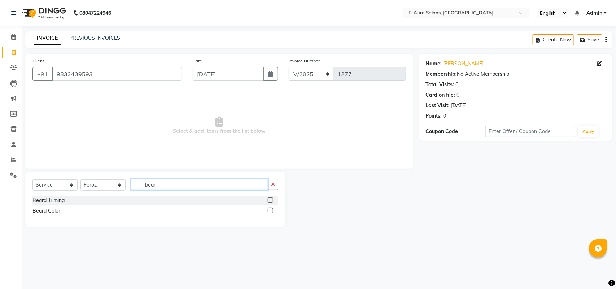
type input "bear"
click at [270, 199] on label at bounding box center [270, 199] width 5 height 5
click at [270, 199] on input "checkbox" at bounding box center [270, 200] width 5 height 5
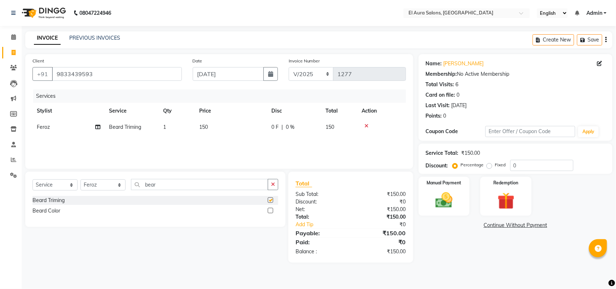
checkbox input "false"
click at [237, 134] on td "150" at bounding box center [231, 127] width 72 height 16
select select "8398"
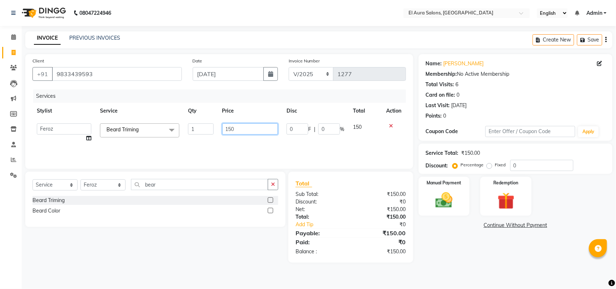
drag, startPoint x: 244, startPoint y: 132, endPoint x: 166, endPoint y: 135, distance: 78.4
click at [166, 135] on tr "Afsana [PERSON_NAME] [PERSON_NAME] [PERSON_NAME] [PERSON_NAME] [PERSON_NAME] [P…" at bounding box center [219, 132] width 374 height 27
type input "85"
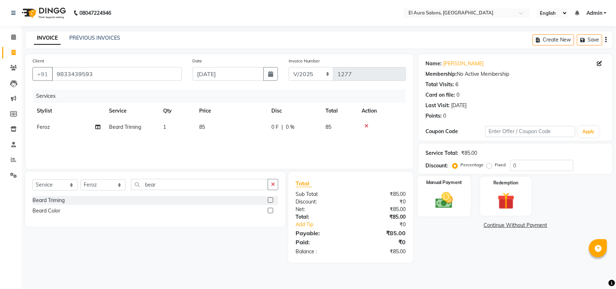
click at [444, 203] on img at bounding box center [444, 200] width 29 height 20
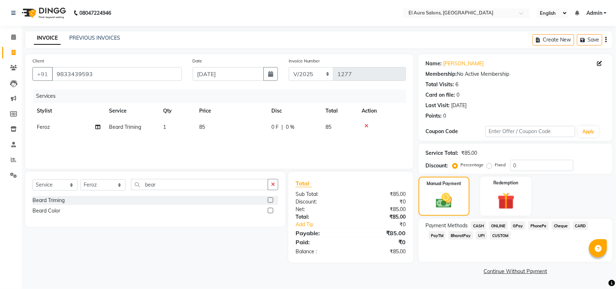
click at [512, 225] on span "GPay" at bounding box center [518, 226] width 15 height 8
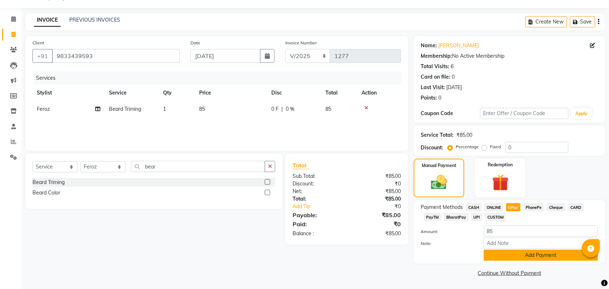
click at [527, 254] on button "Add Payment" at bounding box center [541, 255] width 114 height 11
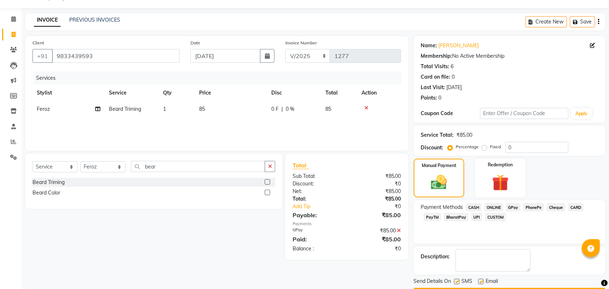
scroll to position [39, 0]
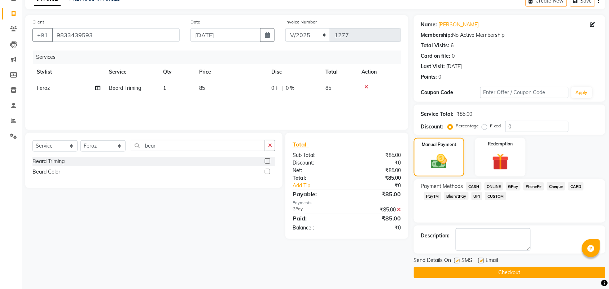
click at [459, 262] on label at bounding box center [456, 260] width 5 height 5
click at [459, 262] on input "checkbox" at bounding box center [456, 261] width 5 height 5
checkbox input "false"
click at [469, 272] on button "Checkout" at bounding box center [510, 272] width 192 height 11
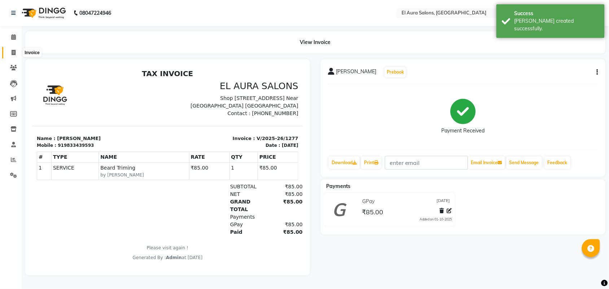
click at [13, 53] on icon at bounding box center [14, 52] width 4 height 5
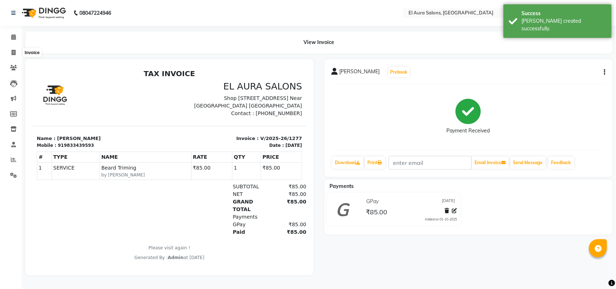
select select "94"
select select "service"
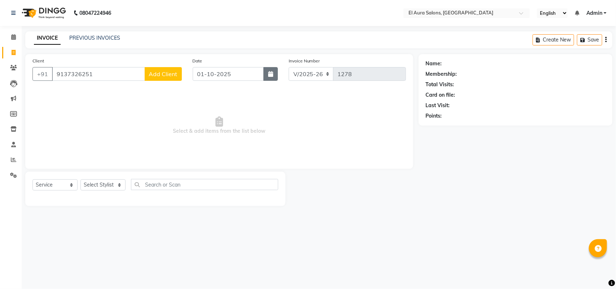
type input "9137326251"
click at [271, 74] on icon "button" at bounding box center [270, 74] width 5 height 6
select select "10"
select select "2025"
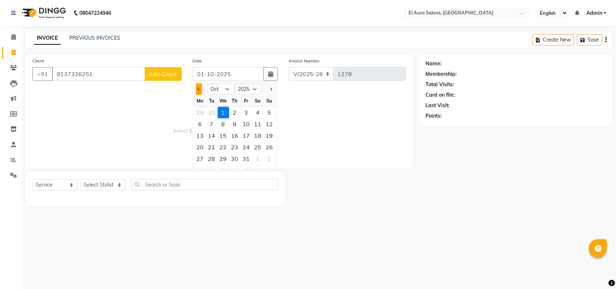
click at [198, 88] on span "Previous month" at bounding box center [198, 89] width 3 height 3
select select "9"
click at [246, 110] on div "5" at bounding box center [247, 113] width 12 height 12
type input "[DATE]"
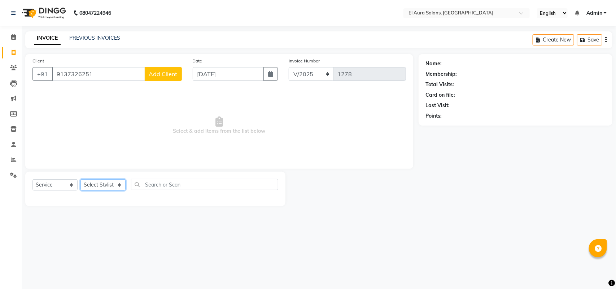
click at [93, 181] on select "Select Stylist Afsana [PERSON_NAME] [PERSON_NAME] [PERSON_NAME] [PERSON_NAME] […" at bounding box center [103, 184] width 45 height 11
select select "8398"
click at [81, 179] on select "Select Stylist Afsana [PERSON_NAME] [PERSON_NAME] [PERSON_NAME] [PERSON_NAME] […" at bounding box center [103, 184] width 45 height 11
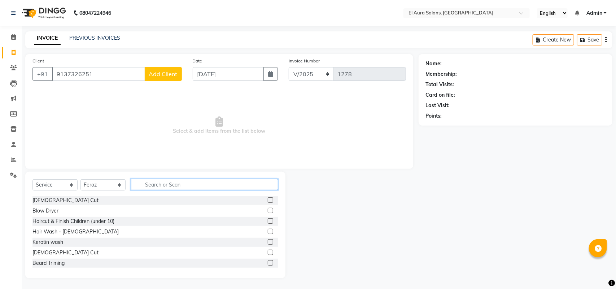
click at [175, 183] on input "text" at bounding box center [204, 184] width 147 height 11
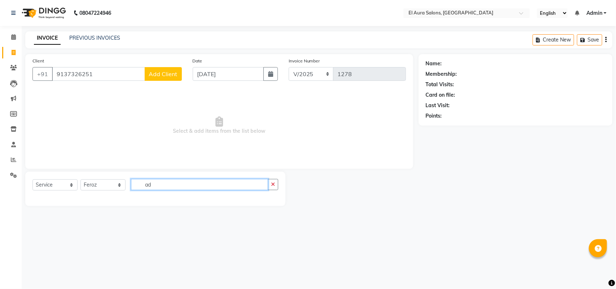
type input "a"
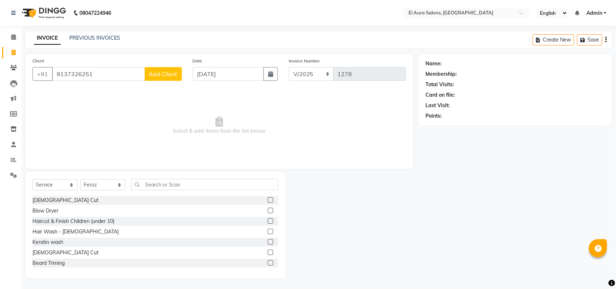
click at [178, 76] on button "Add Client" at bounding box center [163, 74] width 37 height 14
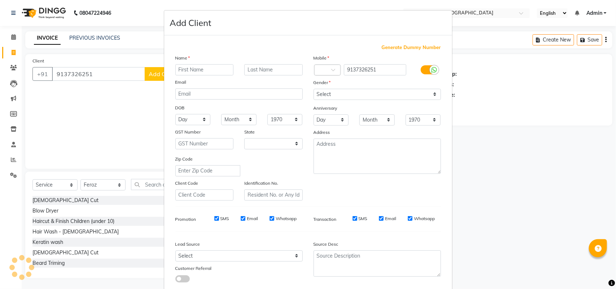
select select "22"
type input "Adiya"
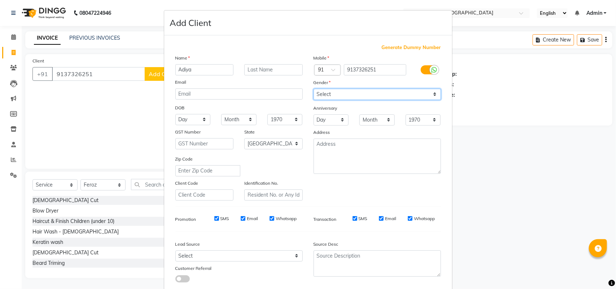
click at [366, 92] on select "Select [DEMOGRAPHIC_DATA] [DEMOGRAPHIC_DATA] Other Prefer Not To Say" at bounding box center [377, 94] width 127 height 11
select select "[DEMOGRAPHIC_DATA]"
click at [314, 89] on select "Select [DEMOGRAPHIC_DATA] [DEMOGRAPHIC_DATA] Other Prefer Not To Say" at bounding box center [377, 94] width 127 height 11
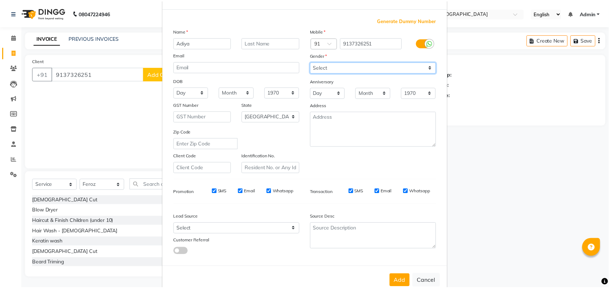
scroll to position [42, 0]
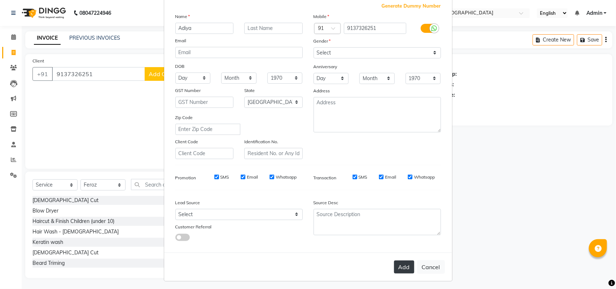
click at [401, 268] on button "Add" at bounding box center [404, 267] width 20 height 13
select select
select select "null"
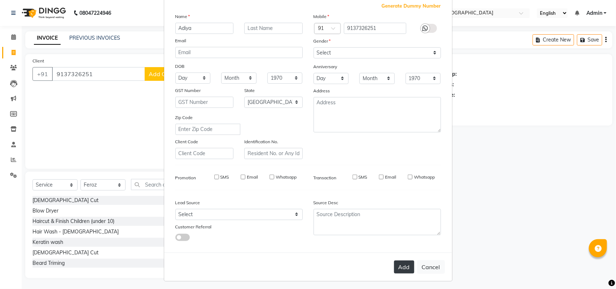
select select
checkbox input "false"
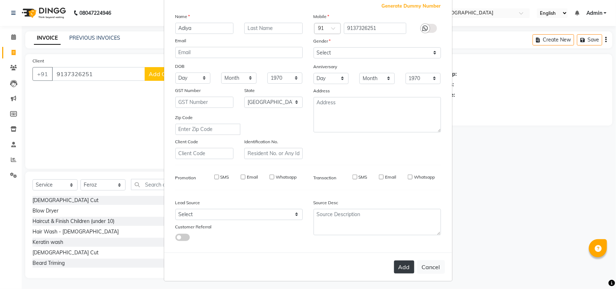
checkbox input "false"
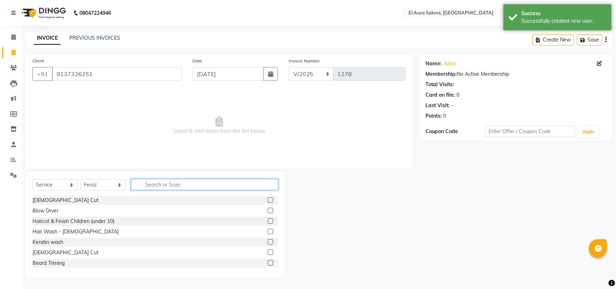
click at [224, 183] on input "text" at bounding box center [204, 184] width 147 height 11
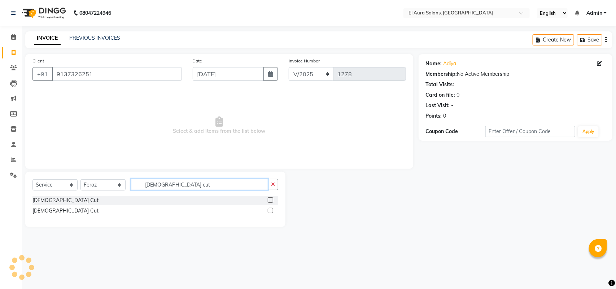
type input "[DEMOGRAPHIC_DATA] cut"
click at [268, 210] on label at bounding box center [270, 210] width 5 height 5
click at [268, 210] on input "checkbox" at bounding box center [270, 211] width 5 height 5
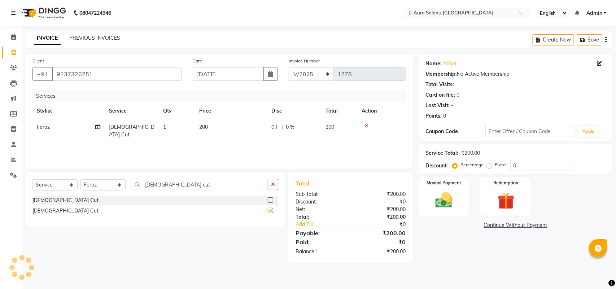
checkbox input "false"
click at [231, 130] on td "200" at bounding box center [231, 131] width 72 height 24
select select "8398"
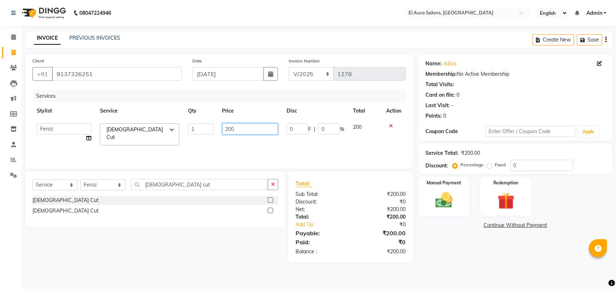
drag, startPoint x: 261, startPoint y: 122, endPoint x: 157, endPoint y: 122, distance: 104.0
click at [157, 122] on tr "Afsana [PERSON_NAME] [PERSON_NAME] [PERSON_NAME] [PERSON_NAME] Owais [PERSON_NA…" at bounding box center [219, 134] width 374 height 31
type input "220"
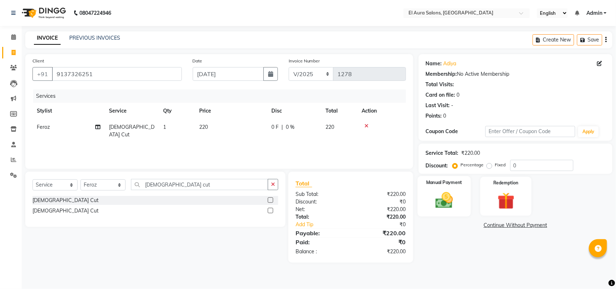
click at [450, 196] on img at bounding box center [444, 200] width 29 height 20
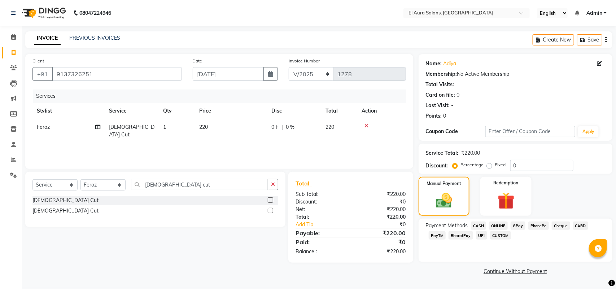
click at [518, 226] on span "GPay" at bounding box center [518, 226] width 15 height 8
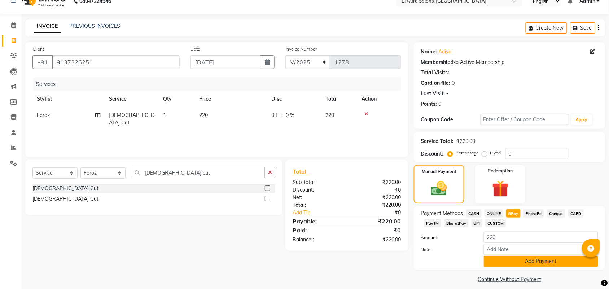
scroll to position [18, 0]
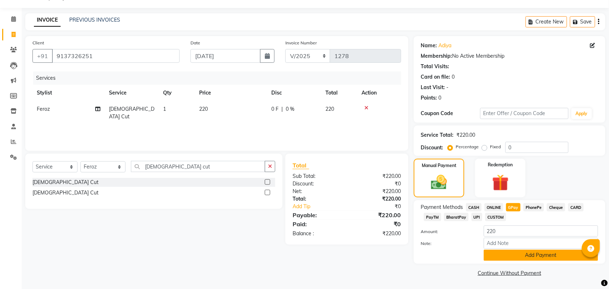
click at [511, 256] on button "Add Payment" at bounding box center [541, 255] width 114 height 11
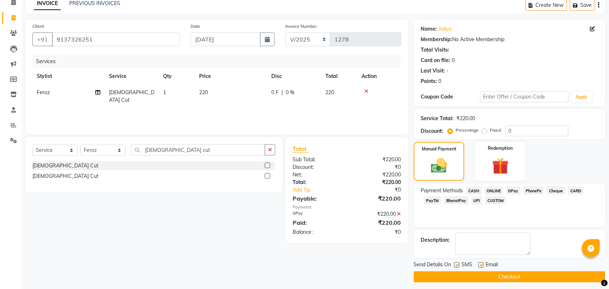
scroll to position [39, 0]
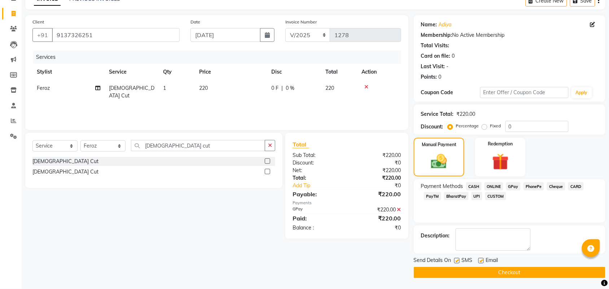
click at [457, 261] on label at bounding box center [456, 260] width 5 height 5
click at [457, 261] on input "checkbox" at bounding box center [456, 261] width 5 height 5
checkbox input "false"
click at [467, 271] on button "Checkout" at bounding box center [510, 272] width 192 height 11
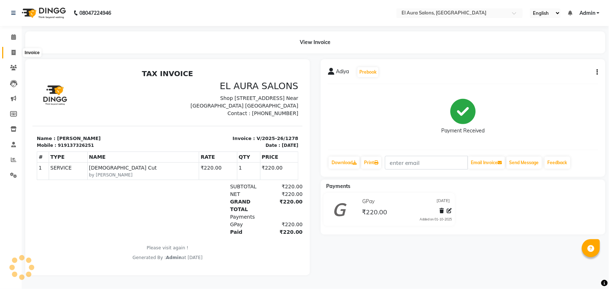
click at [11, 55] on span at bounding box center [13, 53] width 13 height 8
select select "94"
select select "service"
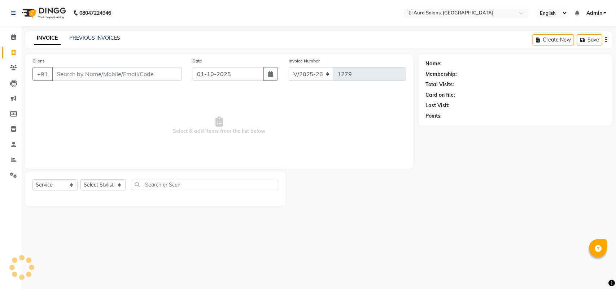
click at [87, 31] on div "INVOICE PREVIOUS INVOICES Create New Save" at bounding box center [318, 39] width 587 height 17
click at [87, 37] on link "PREVIOUS INVOICES" at bounding box center [94, 38] width 51 height 6
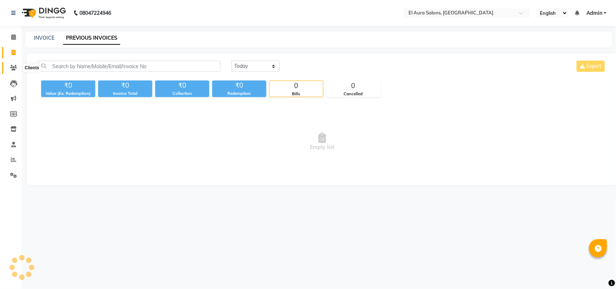
click at [12, 68] on icon at bounding box center [13, 67] width 7 height 5
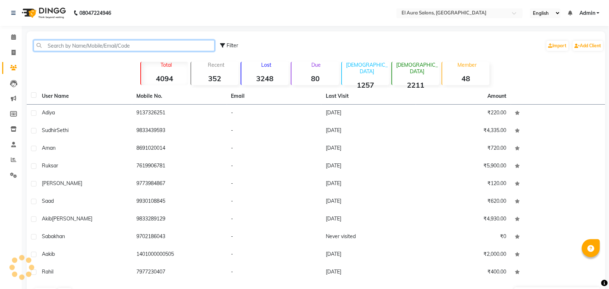
click at [97, 46] on input "text" at bounding box center [124, 45] width 181 height 11
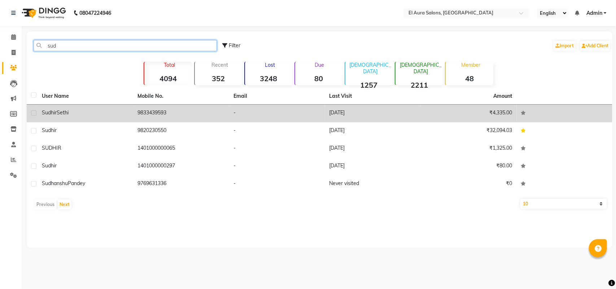
type input "sud"
click at [161, 116] on td "9833439593" at bounding box center [182, 114] width 96 height 18
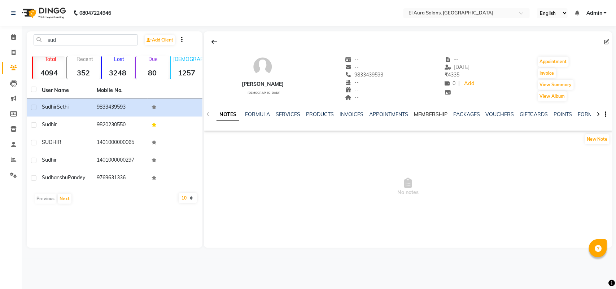
click at [423, 114] on link "MEMBERSHIP" at bounding box center [431, 114] width 34 height 6
click at [351, 116] on link "APPOINTMENTS" at bounding box center [353, 114] width 39 height 6
click at [331, 117] on link "INVOICES" at bounding box center [322, 114] width 24 height 6
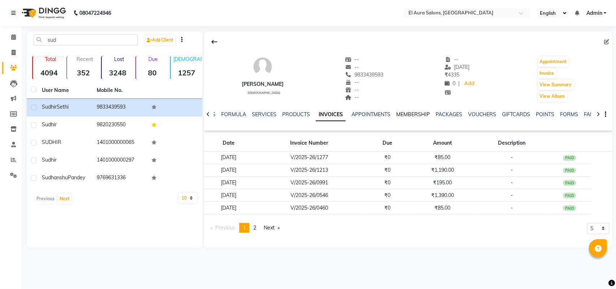
click at [402, 114] on link "MEMBERSHIP" at bounding box center [413, 114] width 34 height 6
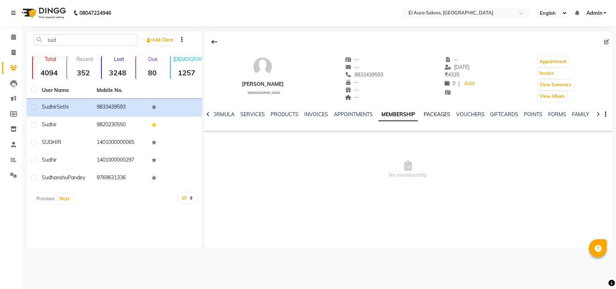
click at [430, 113] on link "PACKAGES" at bounding box center [437, 114] width 27 height 6
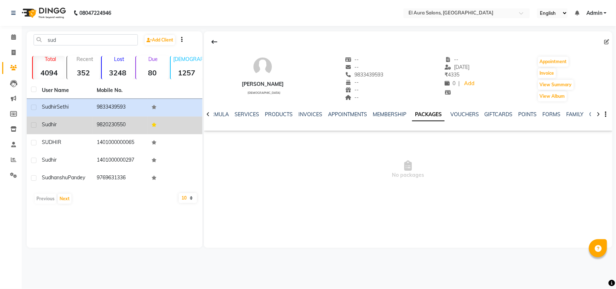
click at [96, 128] on td "9820230550" at bounding box center [119, 126] width 55 height 18
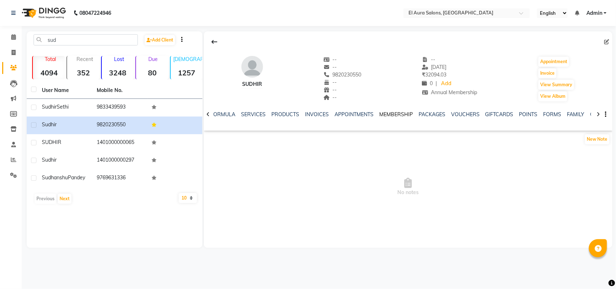
click at [389, 112] on link "MEMBERSHIP" at bounding box center [396, 114] width 34 height 6
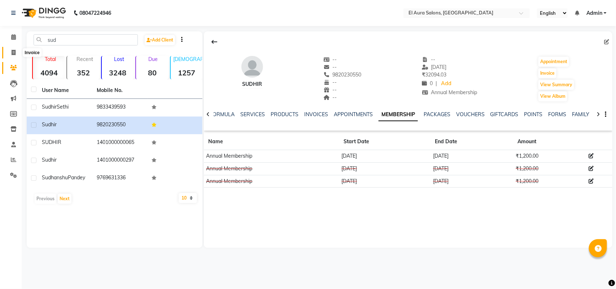
click at [15, 51] on icon at bounding box center [14, 52] width 4 height 5
select select "service"
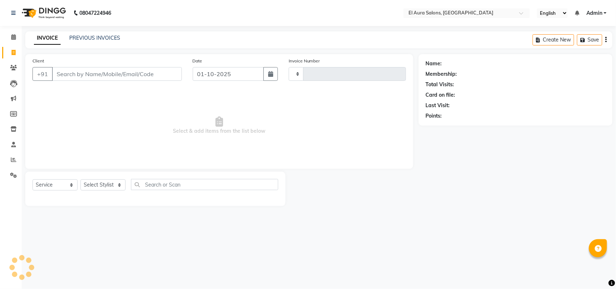
type input "1279"
select select "94"
click at [96, 33] on div "INVOICE PREVIOUS INVOICES Create New Save" at bounding box center [318, 39] width 587 height 17
click at [96, 36] on link "PREVIOUS INVOICES" at bounding box center [94, 38] width 51 height 6
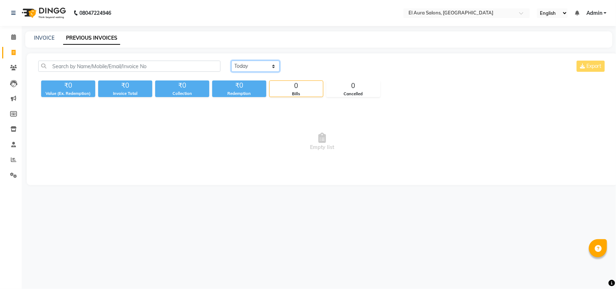
click at [268, 66] on select "[DATE] [DATE] Custom Range" at bounding box center [255, 66] width 48 height 11
select select "range"
click at [231, 61] on select "[DATE] [DATE] Custom Range" at bounding box center [255, 66] width 48 height 11
click at [308, 69] on input "01-10-2025" at bounding box center [314, 66] width 51 height 10
select select "10"
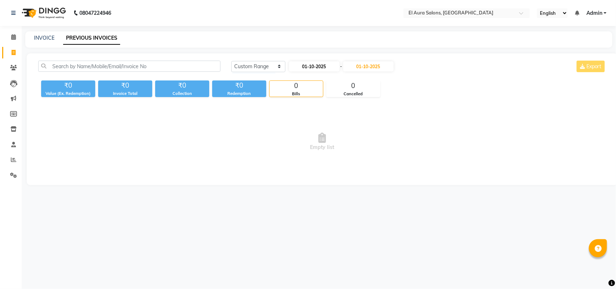
select select "2025"
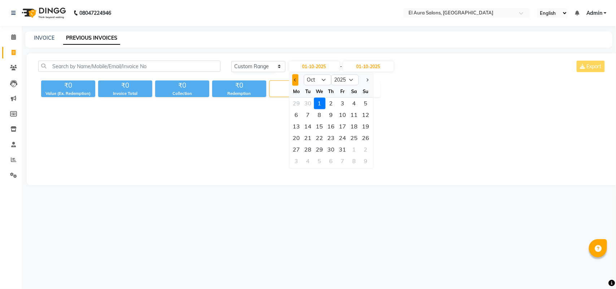
click at [296, 80] on span "Previous month" at bounding box center [295, 79] width 3 height 3
select select "9"
click at [340, 104] on div "5" at bounding box center [343, 104] width 12 height 12
type input "[DATE]"
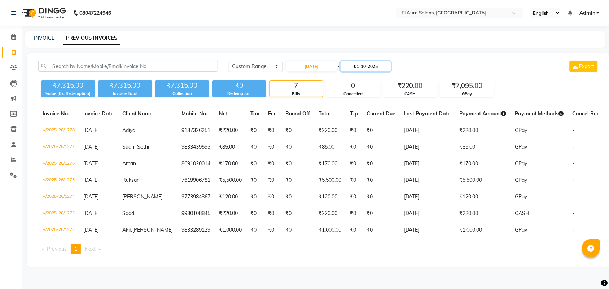
click at [373, 62] on input "01-10-2025" at bounding box center [366, 66] width 51 height 10
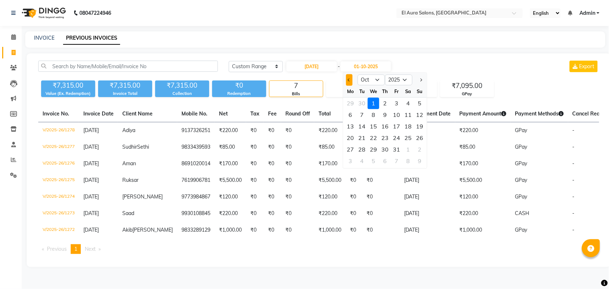
click at [352, 80] on button "Previous month" at bounding box center [350, 80] width 6 height 12
select select "9"
click at [397, 101] on div "5" at bounding box center [397, 104] width 12 height 12
type input "[DATE]"
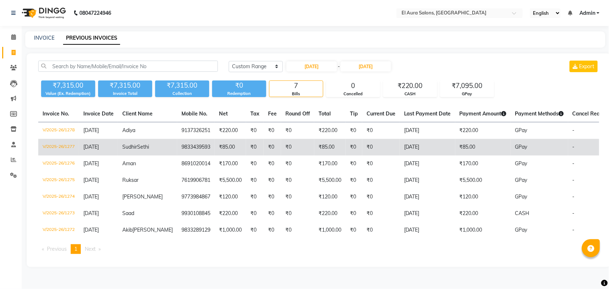
click at [479, 143] on td "₹85.00" at bounding box center [484, 147] width 56 height 17
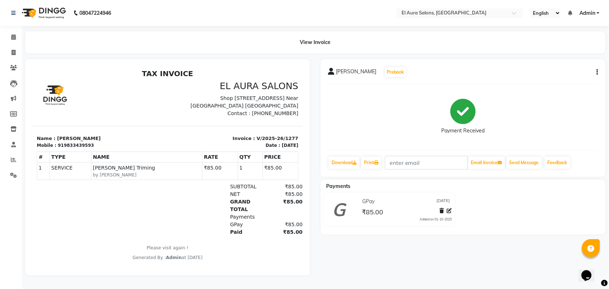
click at [597, 70] on button "button" at bounding box center [596, 73] width 4 height 8
click at [552, 83] on div "Edit Invoice" at bounding box center [561, 81] width 49 height 9
select select "service"
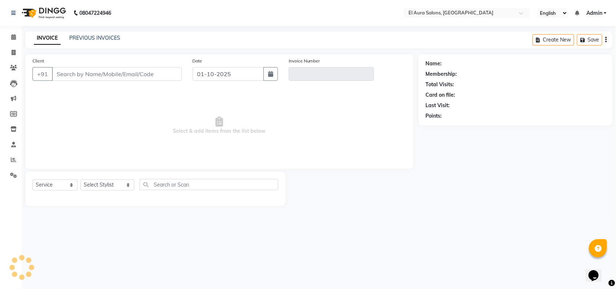
type input "9833439593"
type input "V/2025-26/1277"
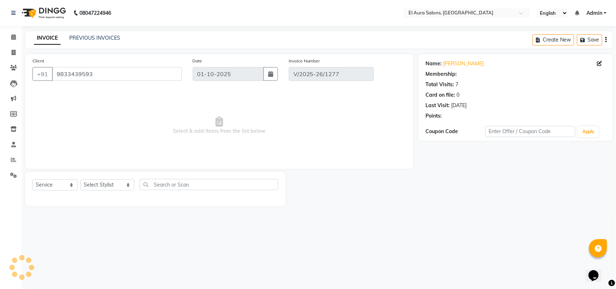
type input "[DATE]"
select select "select"
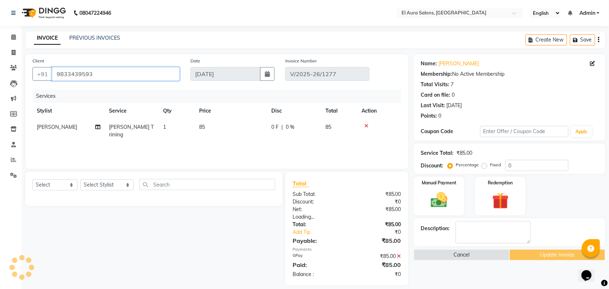
drag, startPoint x: 95, startPoint y: 75, endPoint x: 35, endPoint y: 85, distance: 60.0
click at [35, 85] on div "Client +91 9833439593" at bounding box center [106, 72] width 158 height 30
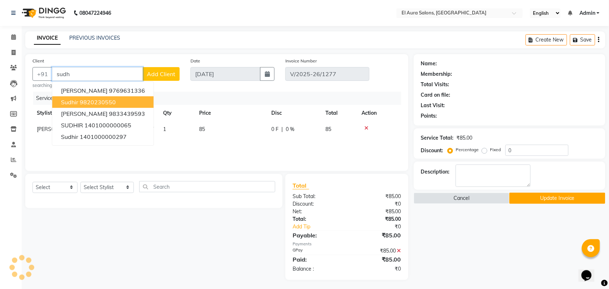
click at [118, 102] on button "Sudhir 9820230550" at bounding box center [102, 102] width 101 height 12
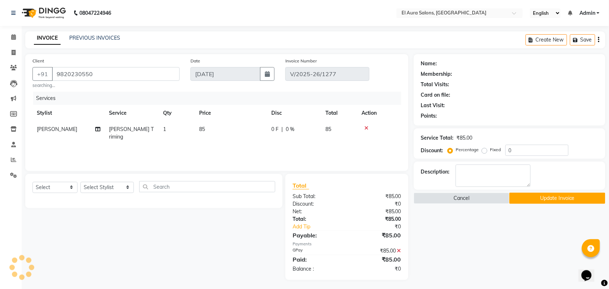
click at [539, 195] on button "Update Invoice" at bounding box center [558, 198] width 96 height 11
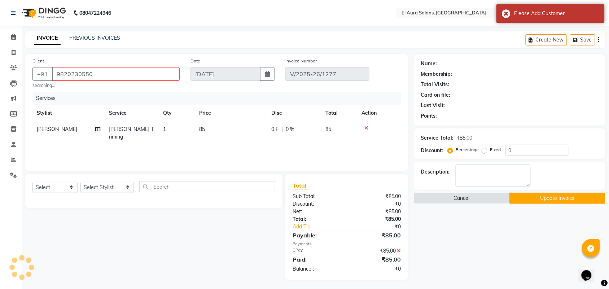
click at [539, 195] on button "Update Invoice" at bounding box center [558, 198] width 96 height 11
click at [103, 74] on input "9820230550" at bounding box center [116, 74] width 128 height 14
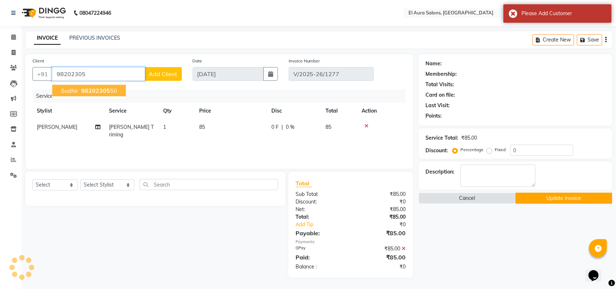
click at [103, 88] on span "98202305" at bounding box center [95, 90] width 29 height 7
type input "9820230550"
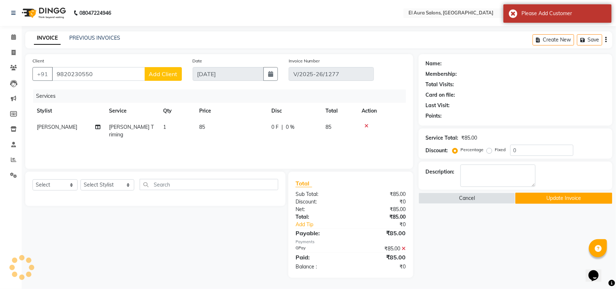
select select "1: Object"
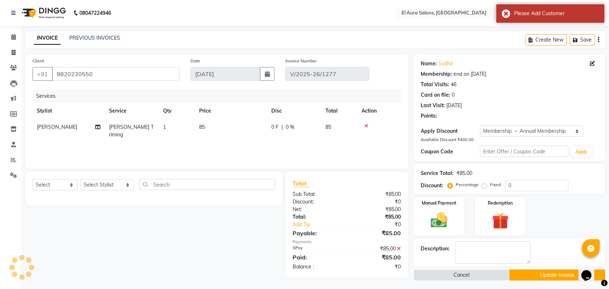
radio input "false"
radio input "true"
type input "400"
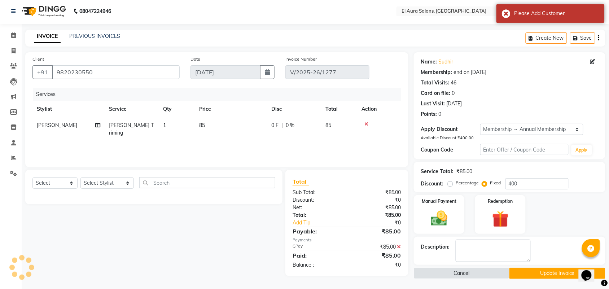
scroll to position [3, 0]
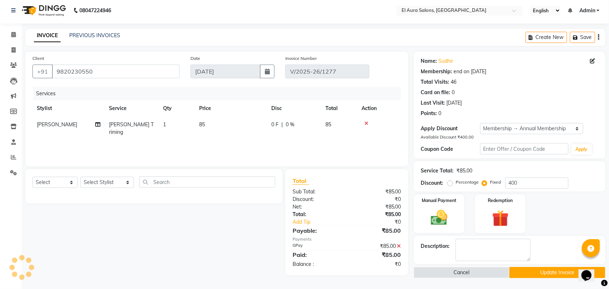
click at [553, 266] on div "Name: Sudhir Membership: end on 13-12-2025 Total Visits: 46 Card on file: 0 Las…" at bounding box center [512, 165] width 197 height 227
click at [554, 273] on button "Update Invoice" at bounding box center [558, 272] width 96 height 11
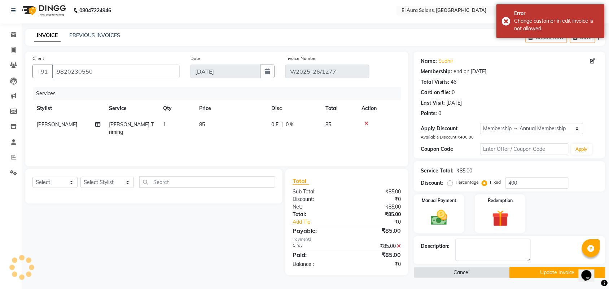
click at [554, 273] on button "Update Invoice" at bounding box center [558, 272] width 96 height 11
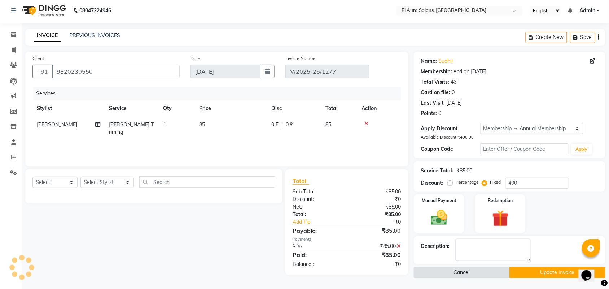
click at [469, 274] on button "Cancel" at bounding box center [462, 272] width 96 height 11
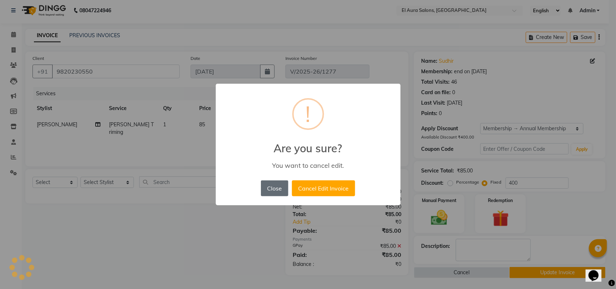
click at [276, 188] on button "Close" at bounding box center [274, 188] width 27 height 16
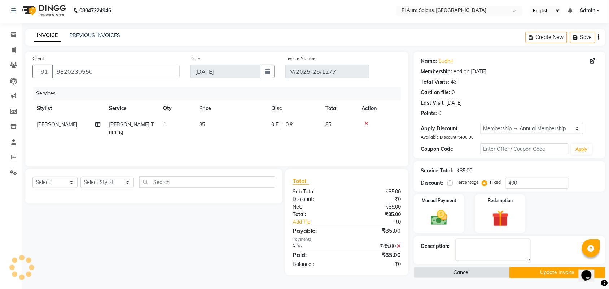
click at [578, 274] on button "Update Invoice" at bounding box center [558, 272] width 96 height 11
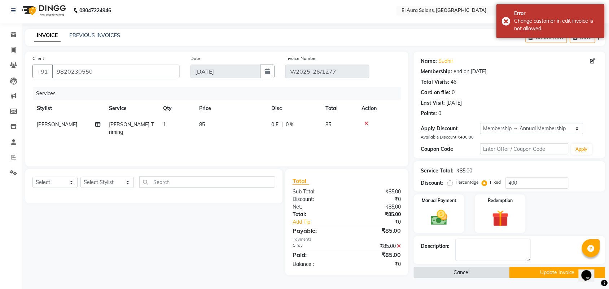
click at [474, 274] on button "Cancel" at bounding box center [462, 272] width 96 height 11
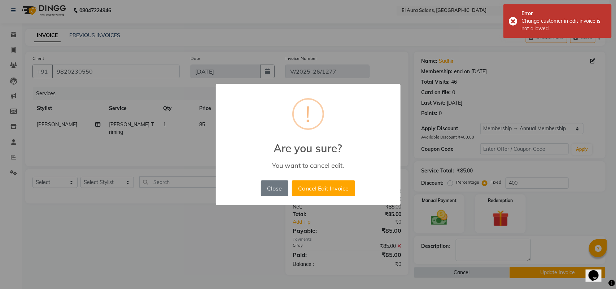
click at [355, 185] on div "Close No Cancel Edit Invoice" at bounding box center [308, 188] width 98 height 19
click at [338, 188] on button "Cancel Edit Invoice" at bounding box center [323, 188] width 63 height 16
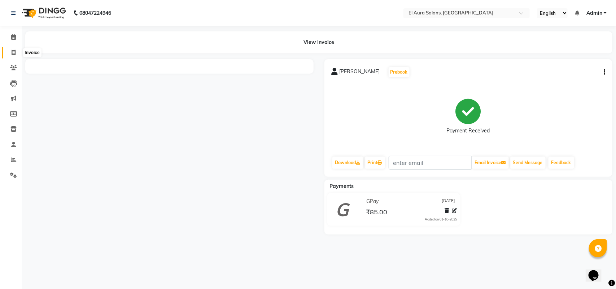
click at [15, 55] on icon at bounding box center [14, 52] width 4 height 5
select select "service"
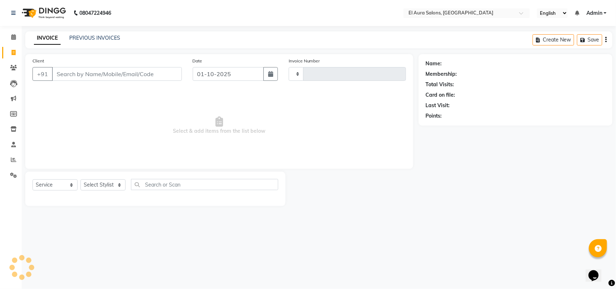
type input "1279"
select select "94"
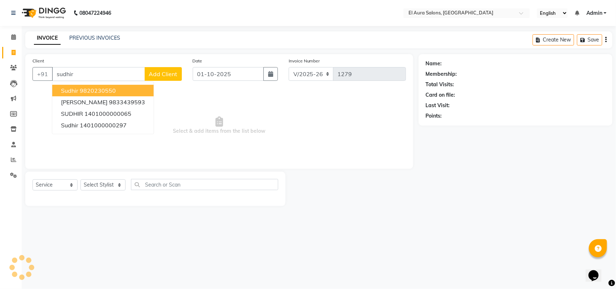
click at [104, 91] on ngb-highlight "9820230550" at bounding box center [98, 90] width 36 height 7
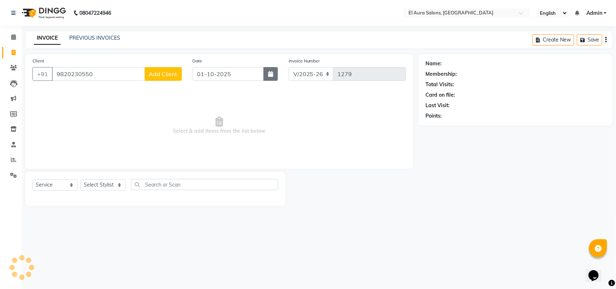
type input "9820230550"
click at [265, 70] on button "button" at bounding box center [271, 74] width 14 height 14
select select "10"
select select "2025"
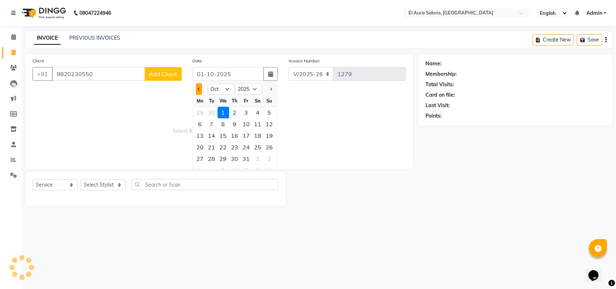
click at [199, 89] on span "Previous month" at bounding box center [198, 89] width 3 height 3
select select "9"
click at [244, 111] on div "5" at bounding box center [247, 113] width 12 height 12
type input "[DATE]"
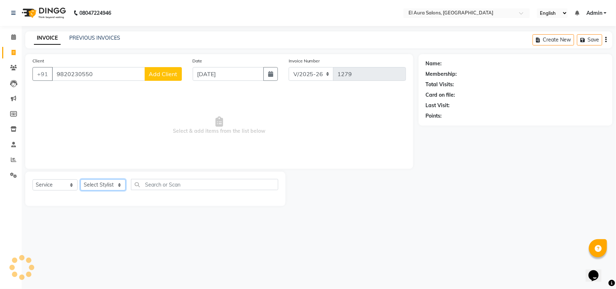
click at [114, 188] on select "Select Stylist" at bounding box center [103, 184] width 45 height 11
click at [163, 132] on span "Select & add items from the list below" at bounding box center [219, 126] width 374 height 72
click at [135, 67] on input "9820230550" at bounding box center [98, 74] width 93 height 14
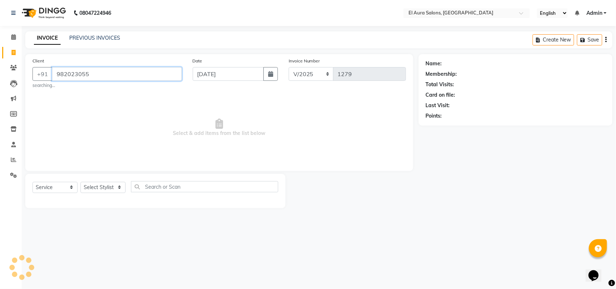
type input "9820230550"
drag, startPoint x: 109, startPoint y: 75, endPoint x: 0, endPoint y: 49, distance: 112.2
click at [0, 49] on app-home "08047224946 Select Location × El Aura Salons, Mira Road English ENGLISH Español…" at bounding box center [308, 109] width 616 height 219
select select "1: Object"
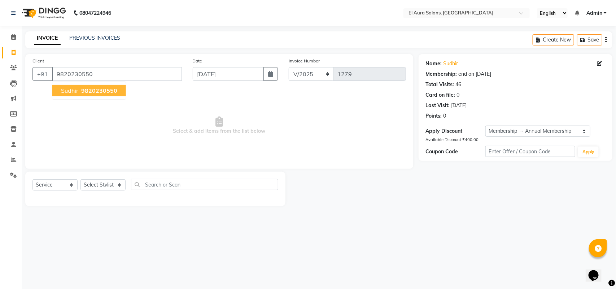
click at [69, 85] on button "Sudhir 9820230550" at bounding box center [89, 91] width 74 height 12
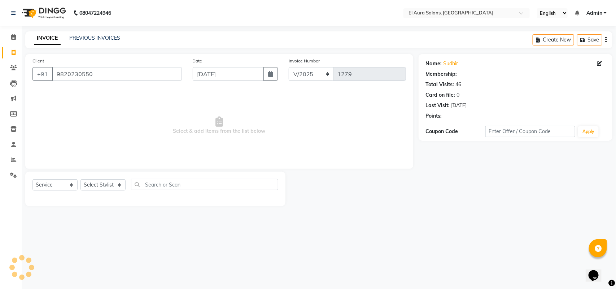
select select "1: Object"
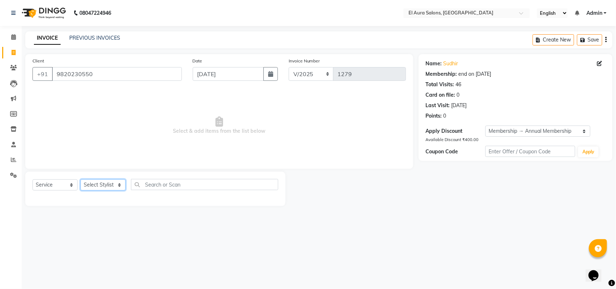
click at [98, 185] on select "Select Stylist" at bounding box center [103, 184] width 45 height 11
click at [265, 64] on div "Date 05-09-2025" at bounding box center [235, 72] width 96 height 30
click at [270, 70] on button "button" at bounding box center [271, 74] width 14 height 14
select select "9"
select select "2025"
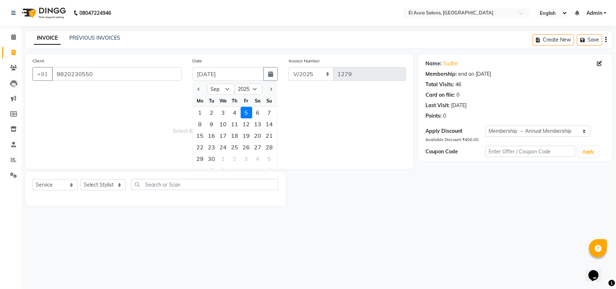
click at [203, 90] on div at bounding box center [200, 89] width 14 height 12
click at [199, 90] on button "Previous month" at bounding box center [199, 89] width 6 height 12
click at [272, 93] on button "Next month" at bounding box center [270, 89] width 6 height 12
select select "9"
click at [250, 113] on div "5" at bounding box center [247, 113] width 12 height 12
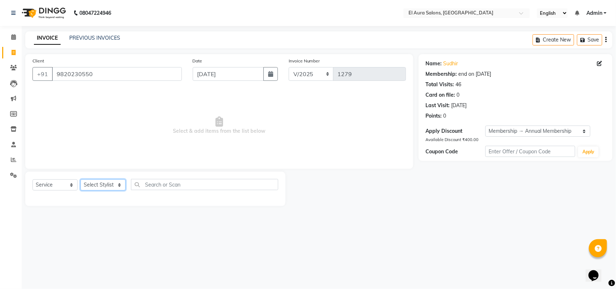
click at [108, 190] on select "Select Stylist" at bounding box center [103, 184] width 45 height 11
click at [49, 186] on select "Select Service Product Membership Package Voucher Prepaid Gift Card" at bounding box center [54, 184] width 45 height 11
click at [32, 179] on select "Select Service Product Membership Package Voucher Prepaid Gift Card" at bounding box center [54, 184] width 45 height 11
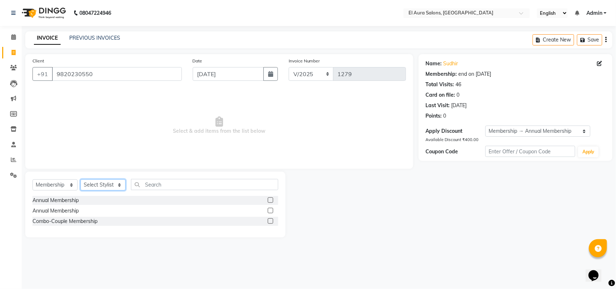
click at [99, 187] on select "Select Stylist" at bounding box center [103, 184] width 45 height 11
click at [81, 179] on select "Select Stylist" at bounding box center [103, 184] width 45 height 11
click at [67, 182] on select "Select Service Product Membership Package Voucher Prepaid Gift Card" at bounding box center [54, 184] width 45 height 11
select select "service"
click at [32, 179] on select "Select Service Product Membership Package Voucher Prepaid Gift Card" at bounding box center [54, 184] width 45 height 11
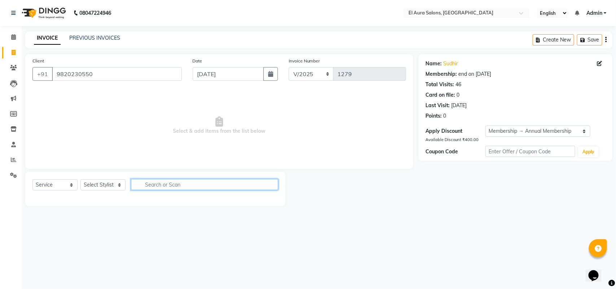
click at [158, 184] on input "text" at bounding box center [204, 184] width 147 height 11
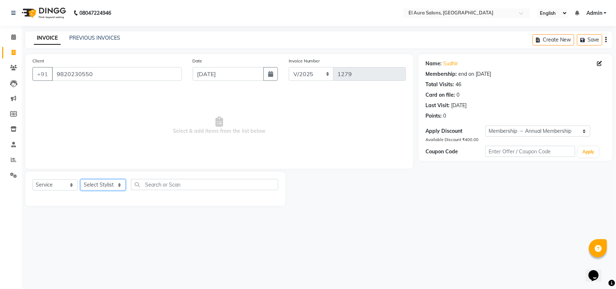
click at [116, 184] on select "Select Stylist" at bounding box center [103, 184] width 45 height 11
click at [81, 179] on select "Select Stylist" at bounding box center [103, 184] width 45 height 11
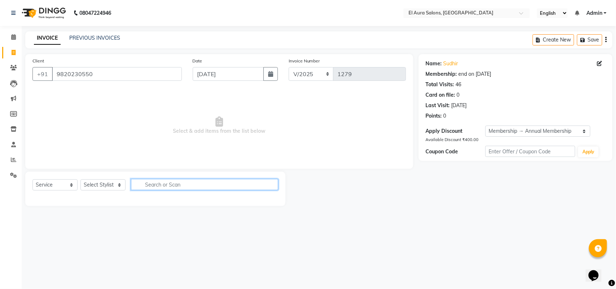
click at [174, 183] on input "text" at bounding box center [204, 184] width 147 height 11
type input "bea"
click at [14, 70] on icon at bounding box center [13, 67] width 7 height 5
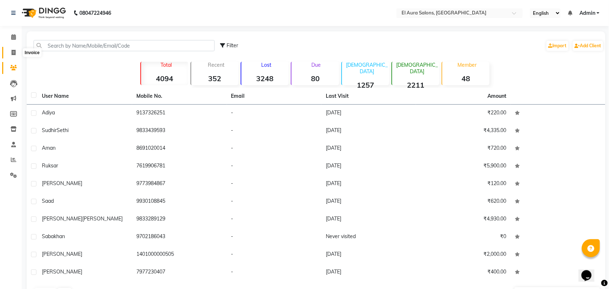
click at [12, 50] on icon at bounding box center [14, 52] width 4 height 5
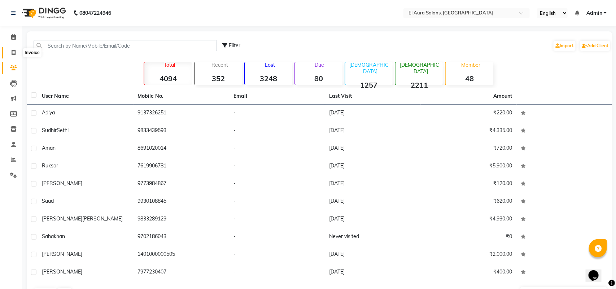
select select "service"
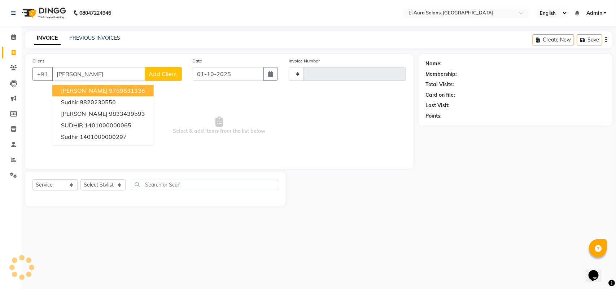
type input "sudhir"
type input "1279"
select select "94"
click at [112, 92] on ngb-highlight "9820230550" at bounding box center [98, 90] width 36 height 7
type input "9820230550"
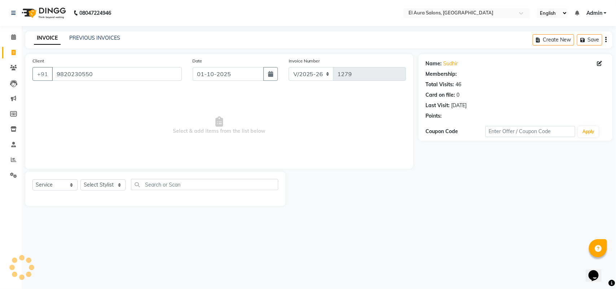
drag, startPoint x: 271, startPoint y: 76, endPoint x: 261, endPoint y: 79, distance: 11.2
click at [270, 76] on icon "button" at bounding box center [270, 74] width 5 height 6
select select "10"
select select "2025"
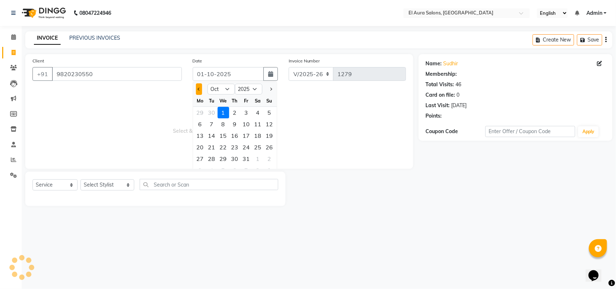
select select "1: Object"
click at [197, 84] on button "Previous month" at bounding box center [199, 89] width 6 height 12
select select "9"
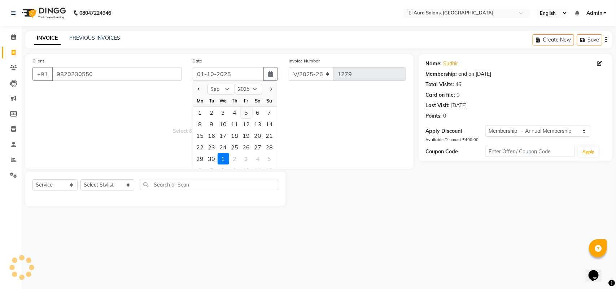
click at [244, 110] on div "5" at bounding box center [247, 113] width 12 height 12
type input "[DATE]"
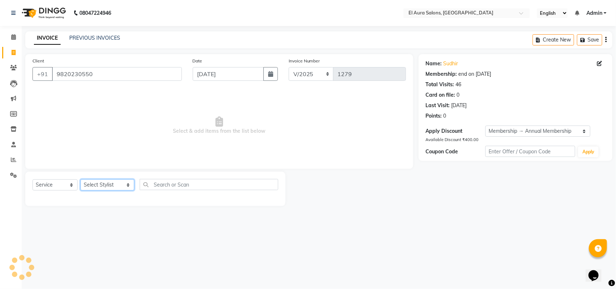
click at [110, 187] on select "Select Stylist Afsana [PERSON_NAME] [PERSON_NAME] [PERSON_NAME] [PERSON_NAME] […" at bounding box center [108, 184] width 54 height 11
select select "8398"
click at [81, 179] on select "Select Stylist Afsana [PERSON_NAME] [PERSON_NAME] [PERSON_NAME] [PERSON_NAME] […" at bounding box center [108, 184] width 54 height 11
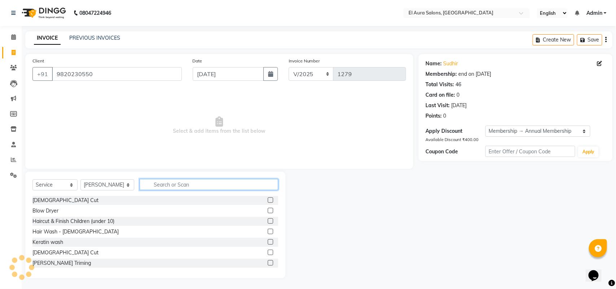
click at [177, 183] on input "text" at bounding box center [209, 184] width 139 height 11
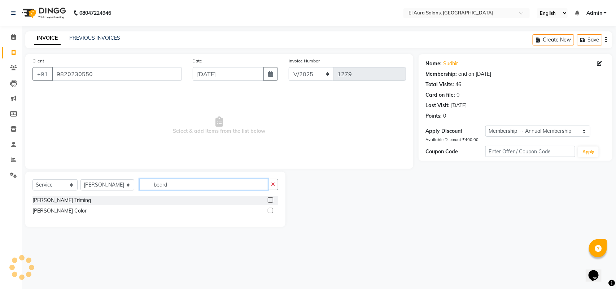
type input "beard"
click at [269, 199] on label at bounding box center [270, 199] width 5 height 5
click at [269, 199] on input "checkbox" at bounding box center [270, 200] width 5 height 5
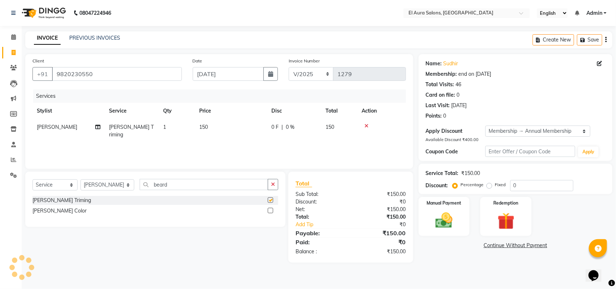
checkbox input "false"
click at [253, 131] on td "150" at bounding box center [231, 131] width 72 height 24
select select "8398"
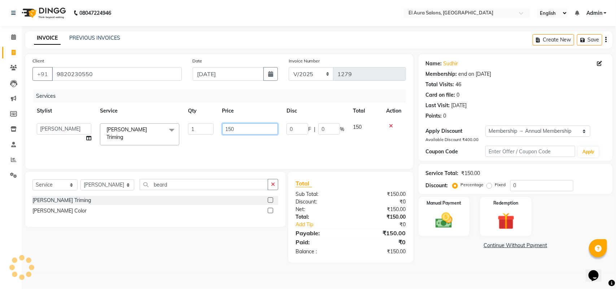
drag, startPoint x: 253, startPoint y: 131, endPoint x: 153, endPoint y: 129, distance: 99.6
click at [153, 129] on tr "Afsana [PERSON_NAME] [PERSON_NAME] [PERSON_NAME] [PERSON_NAME] [PERSON_NAME] [P…" at bounding box center [219, 134] width 374 height 31
type input "15085"
click at [163, 150] on div "Services Stylist Service Qty Price Disc Total Action Afsana Arif Ali Ekta Singh…" at bounding box center [219, 126] width 374 height 72
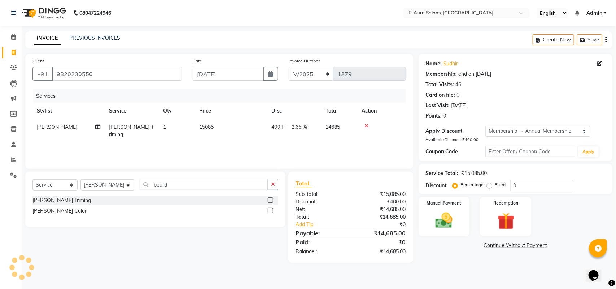
drag, startPoint x: 218, startPoint y: 129, endPoint x: 230, endPoint y: 122, distance: 13.5
click at [219, 127] on td "15085" at bounding box center [231, 131] width 72 height 24
select select "8398"
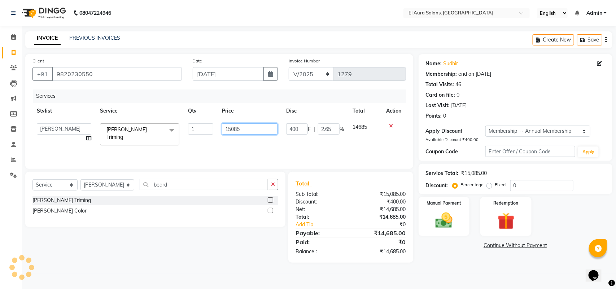
radio input "false"
radio input "true"
type input "400"
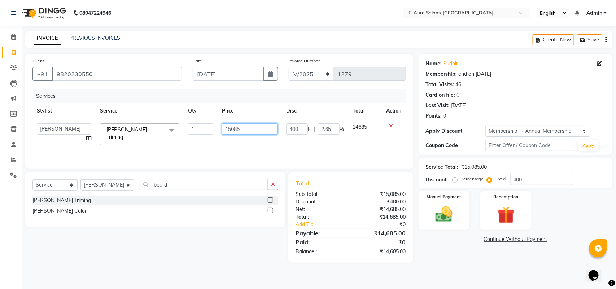
drag, startPoint x: 250, startPoint y: 125, endPoint x: 187, endPoint y: 123, distance: 62.8
click at [187, 123] on tr "Afsana [PERSON_NAME] [PERSON_NAME] [PERSON_NAME] [PERSON_NAME] [PERSON_NAME] [P…" at bounding box center [219, 134] width 374 height 31
type input "85"
click at [208, 135] on div "Services Stylist Service Qty Price Disc Total Action Afsana Arif Ali Ekta Singh…" at bounding box center [219, 126] width 374 height 72
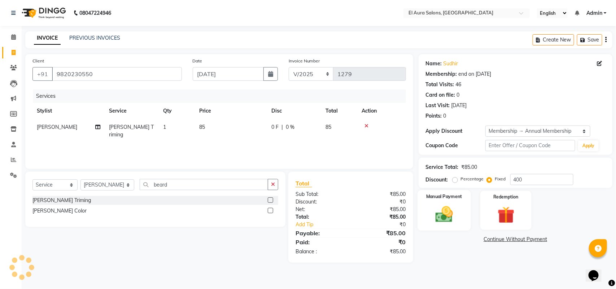
click at [448, 216] on img at bounding box center [444, 214] width 29 height 20
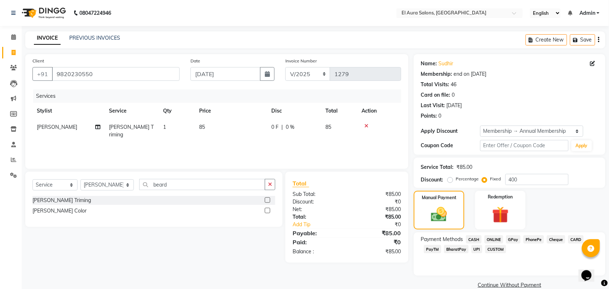
click at [519, 239] on span "GPay" at bounding box center [513, 239] width 15 height 8
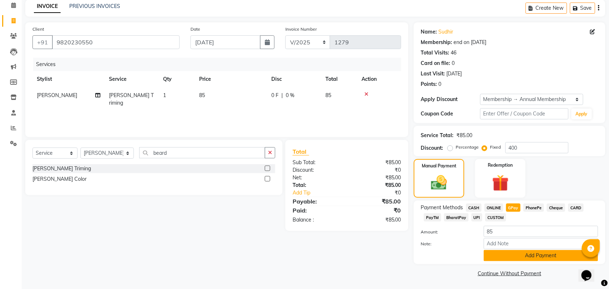
click at [521, 258] on button "Add Payment" at bounding box center [541, 255] width 114 height 11
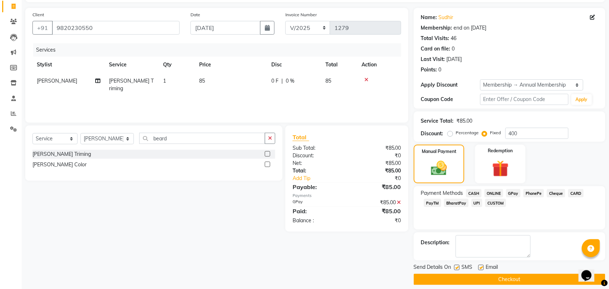
scroll to position [53, 0]
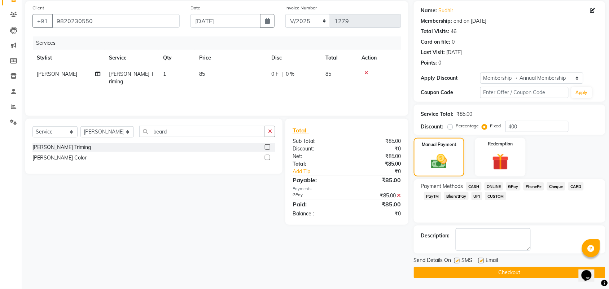
click at [457, 262] on label at bounding box center [456, 260] width 5 height 5
click at [457, 262] on input "checkbox" at bounding box center [456, 261] width 5 height 5
checkbox input "false"
click at [470, 271] on button "Checkout" at bounding box center [510, 272] width 192 height 11
